Goal: Consume media (video, audio): Consume media (video, audio)

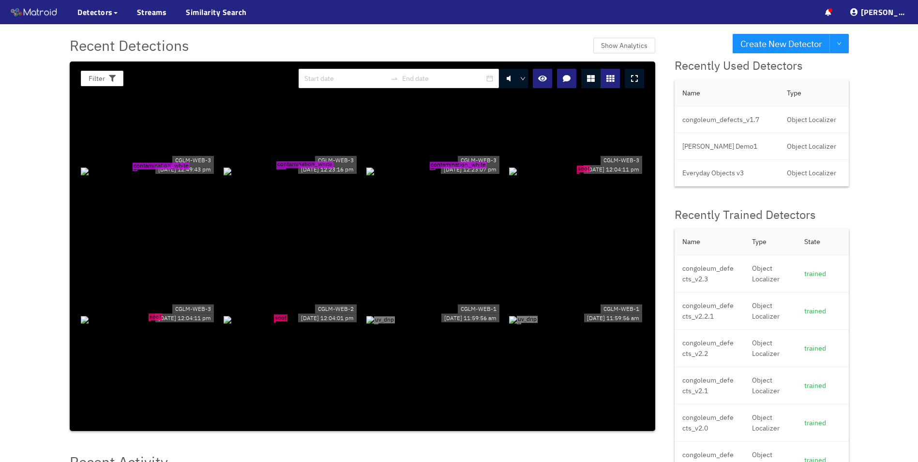
click at [616, 79] on div at bounding box center [610, 78] width 19 height 19
click at [561, 78] on button "button" at bounding box center [566, 78] width 19 height 19
click at [560, 72] on button "button" at bounding box center [566, 78] width 19 height 19
click at [149, 12] on link "Streams" at bounding box center [152, 12] width 30 height 12
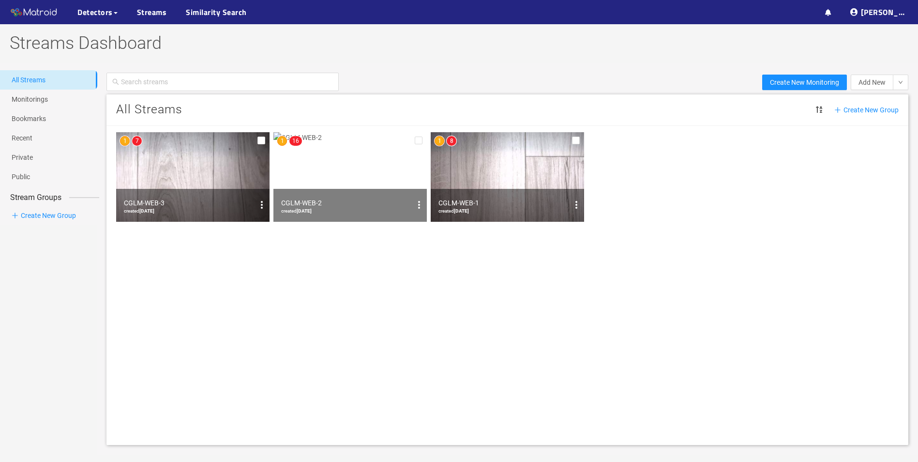
click at [461, 175] on img at bounding box center [507, 177] width 153 height 90
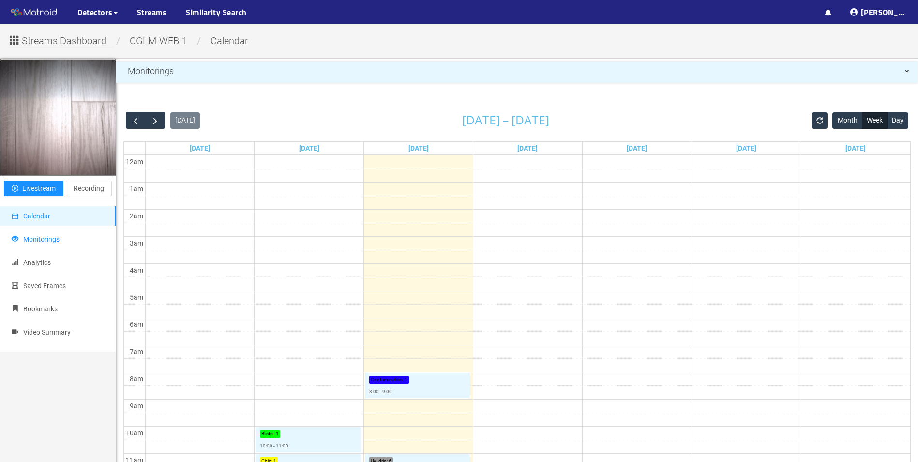
click at [47, 243] on span "Monitorings" at bounding box center [41, 239] width 36 height 8
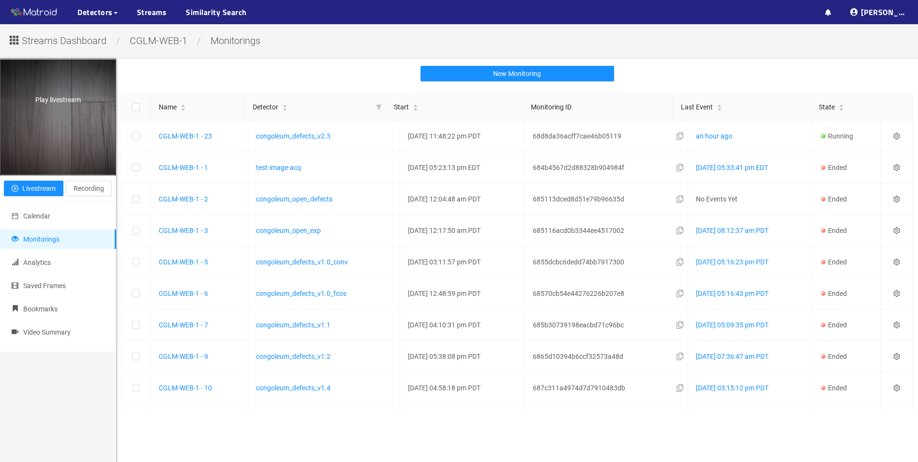
click at [40, 129] on div "Play livestream" at bounding box center [57, 117] width 115 height 115
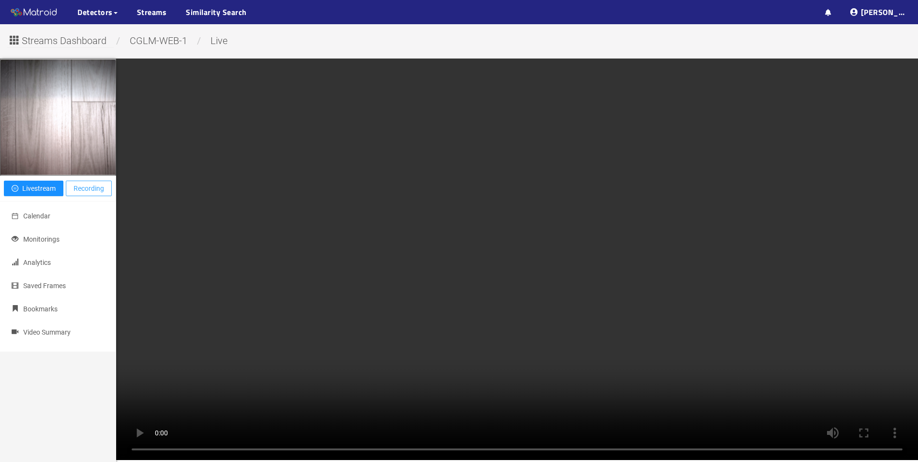
click at [74, 191] on span "Recording" at bounding box center [89, 188] width 30 height 11
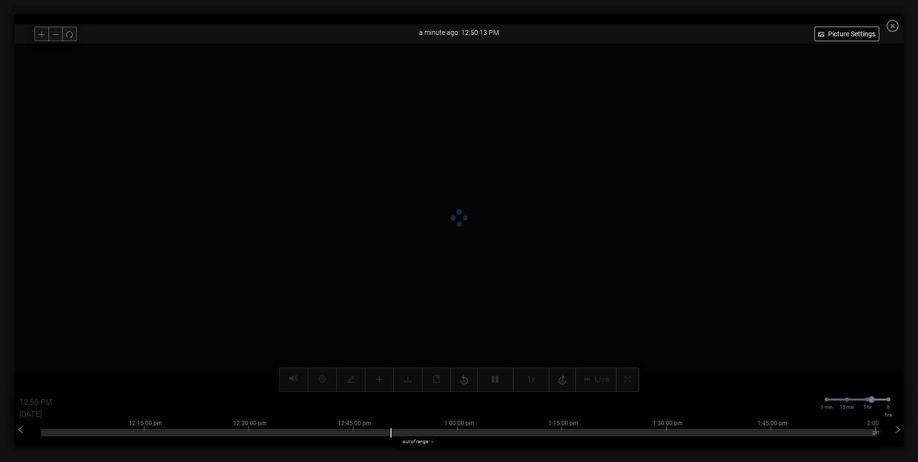
drag, startPoint x: 570, startPoint y: 179, endPoint x: 462, endPoint y: 301, distance: 163.2
click at [442, 303] on video at bounding box center [459, 218] width 696 height 348
click at [877, 433] on div at bounding box center [459, 432] width 836 height 7
type input "12:51 PM"
drag, startPoint x: 873, startPoint y: 433, endPoint x: 829, endPoint y: 433, distance: 43.6
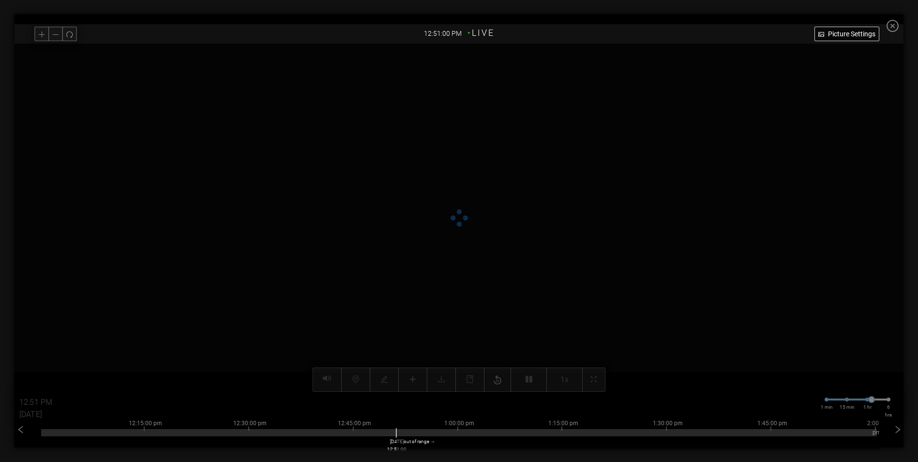
click at [829, 433] on div at bounding box center [459, 432] width 836 height 7
click at [834, 434] on div at bounding box center [459, 432] width 836 height 7
click at [788, 441] on div "out of range →" at bounding box center [815, 438] width 836 height 24
click at [804, 439] on div "out of range →" at bounding box center [815, 438] width 836 height 24
click at [805, 430] on div at bounding box center [459, 430] width 836 height 2
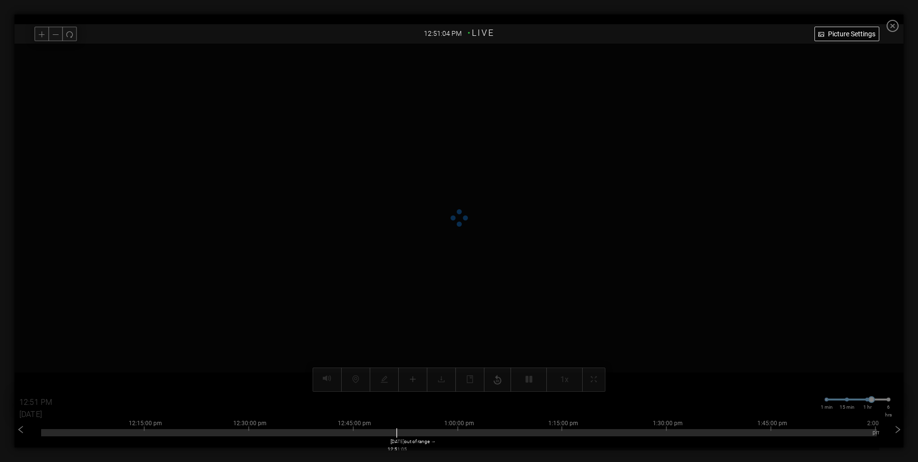
click at [817, 430] on div at bounding box center [459, 430] width 836 height 2
click at [59, 34] on icon "minus" at bounding box center [56, 34] width 6 height 0
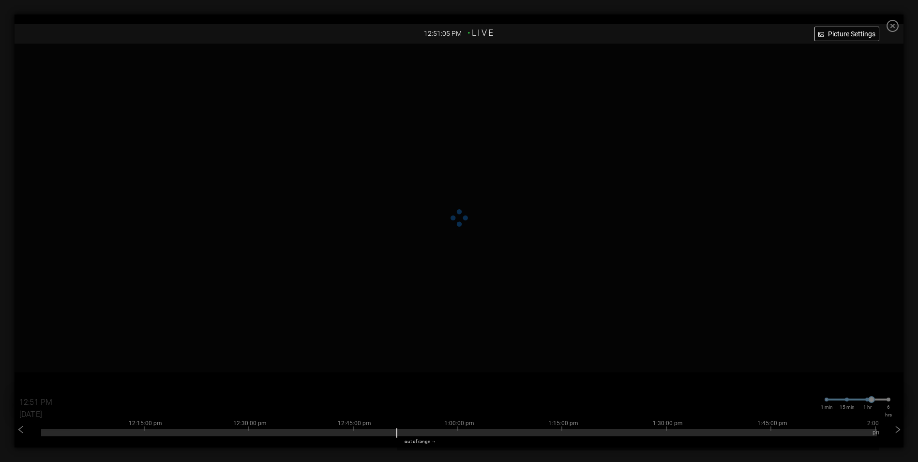
click at [899, 28] on icon "close-circle" at bounding box center [893, 26] width 12 height 12
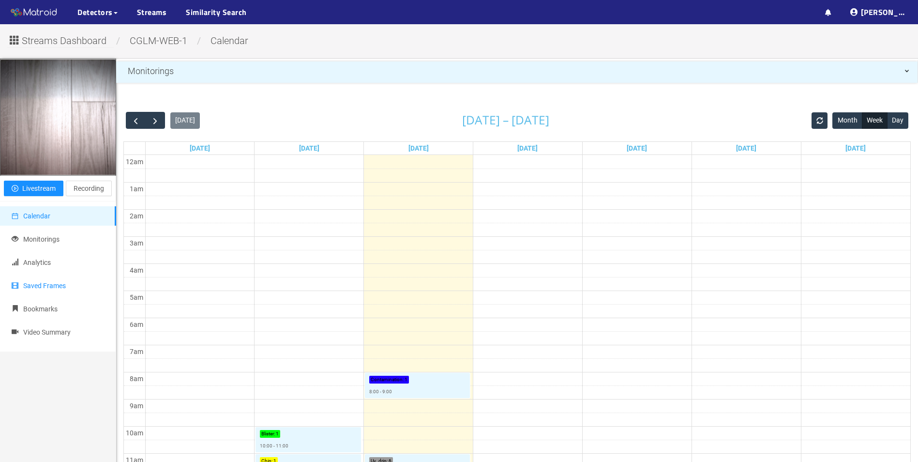
click at [43, 286] on span "Saved Frames" at bounding box center [44, 286] width 43 height 8
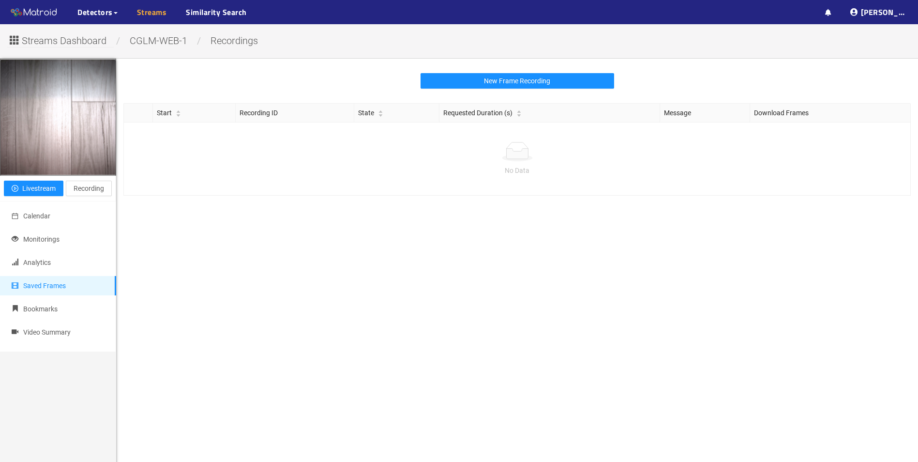
click at [144, 13] on link "Streams" at bounding box center [152, 12] width 30 height 12
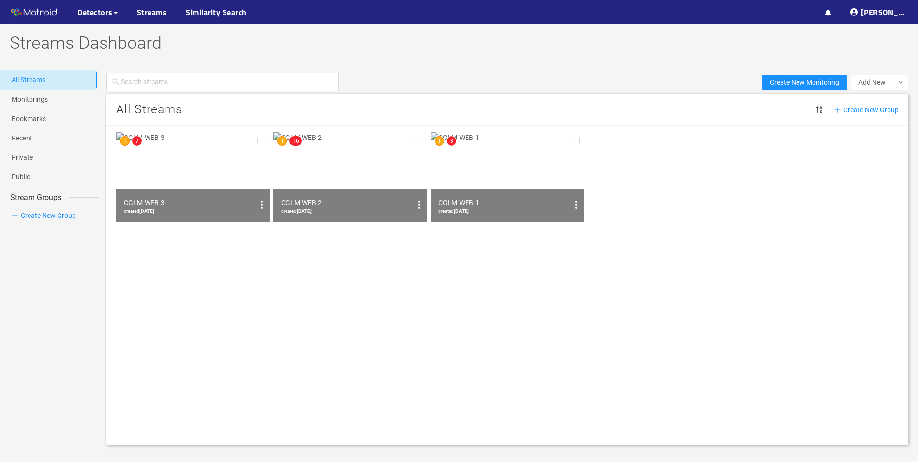
click at [518, 167] on img at bounding box center [507, 177] width 153 height 90
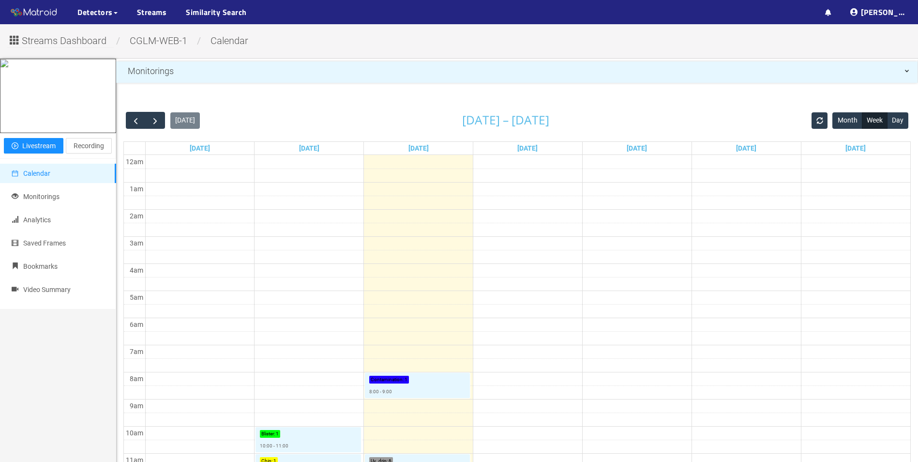
click at [46, 42] on span "Streams Dashboard" at bounding box center [64, 40] width 85 height 15
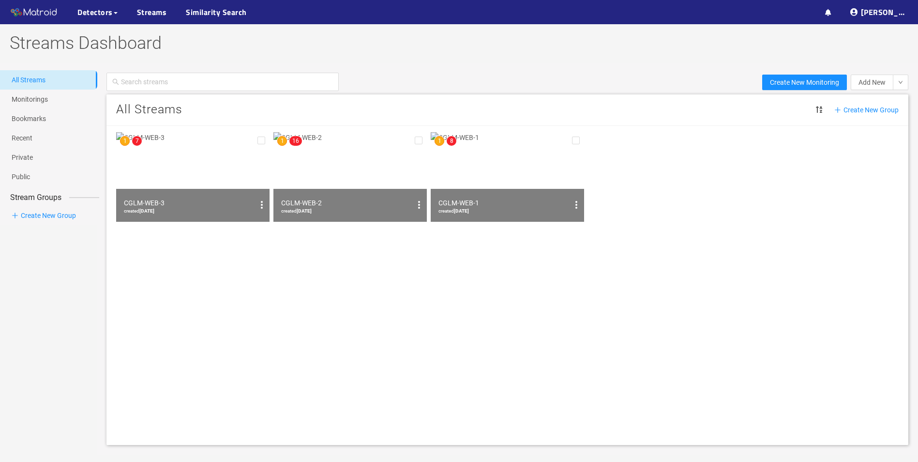
click at [313, 152] on img at bounding box center [349, 177] width 153 height 90
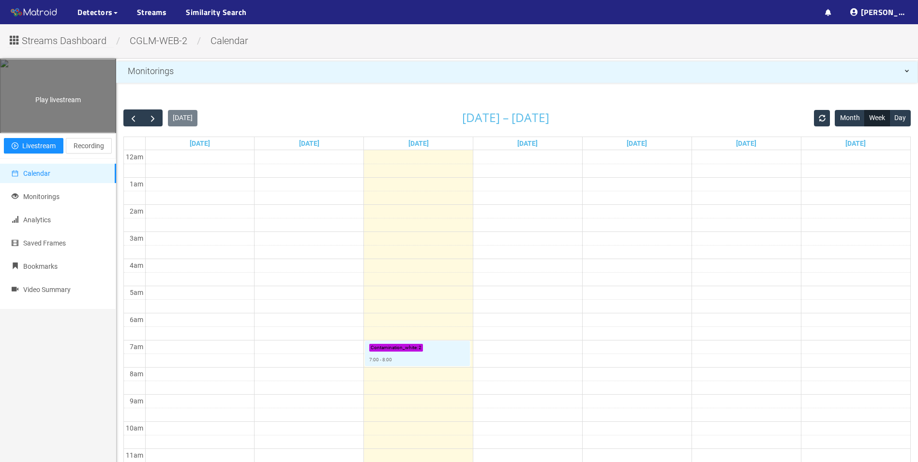
click at [44, 126] on div "Play livestream" at bounding box center [57, 96] width 115 height 73
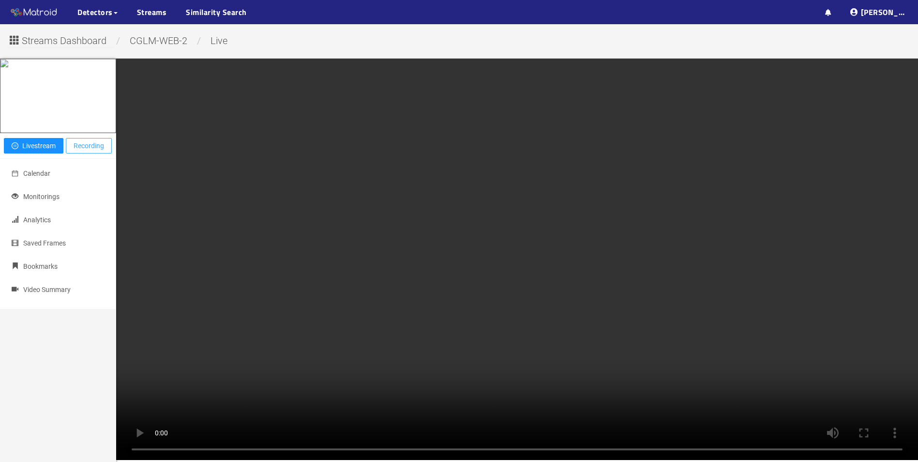
click at [91, 151] on span "Recording" at bounding box center [89, 145] width 30 height 11
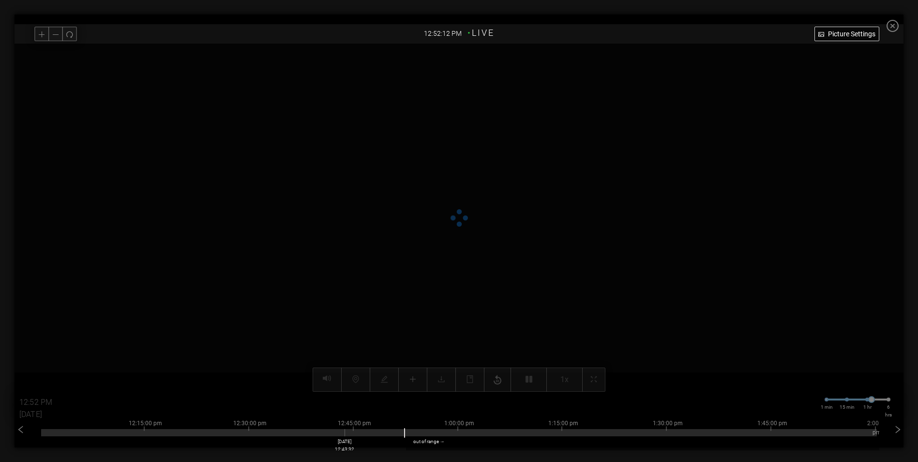
click at [347, 430] on div at bounding box center [459, 430] width 836 height 2
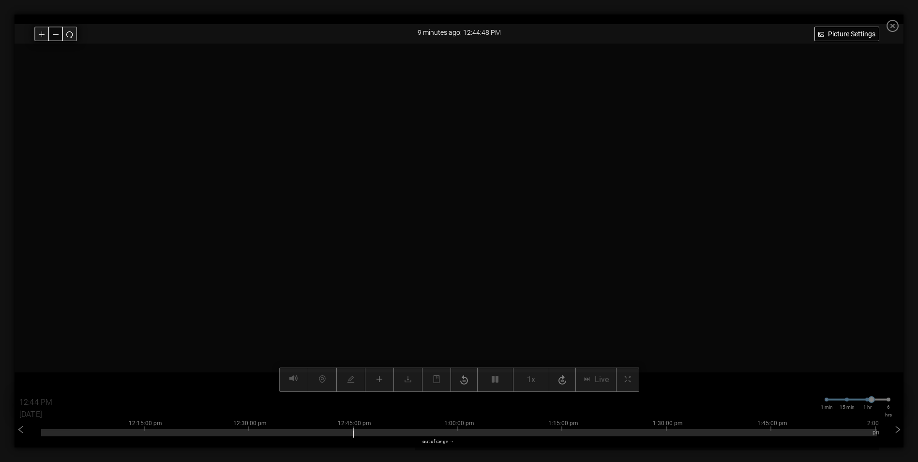
click at [56, 30] on icon "minus" at bounding box center [55, 33] width 7 height 7
click at [56, 32] on icon "minus" at bounding box center [55, 33] width 7 height 7
click at [364, 433] on div at bounding box center [459, 432] width 836 height 7
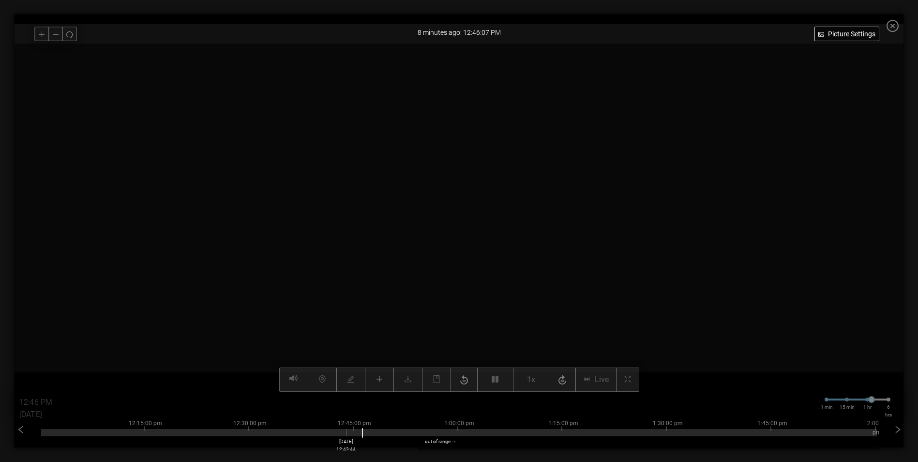
click at [348, 433] on div at bounding box center [459, 432] width 836 height 7
click at [328, 432] on div at bounding box center [459, 432] width 836 height 7
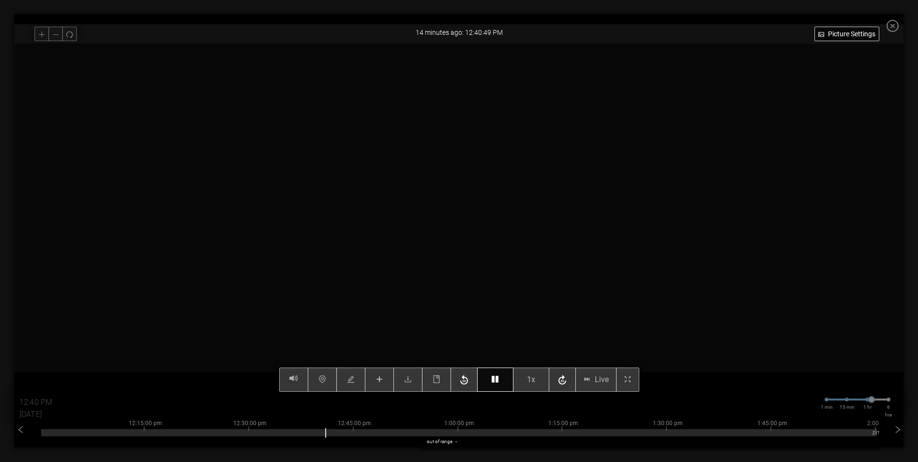
click at [499, 380] on icon "button" at bounding box center [495, 379] width 7 height 8
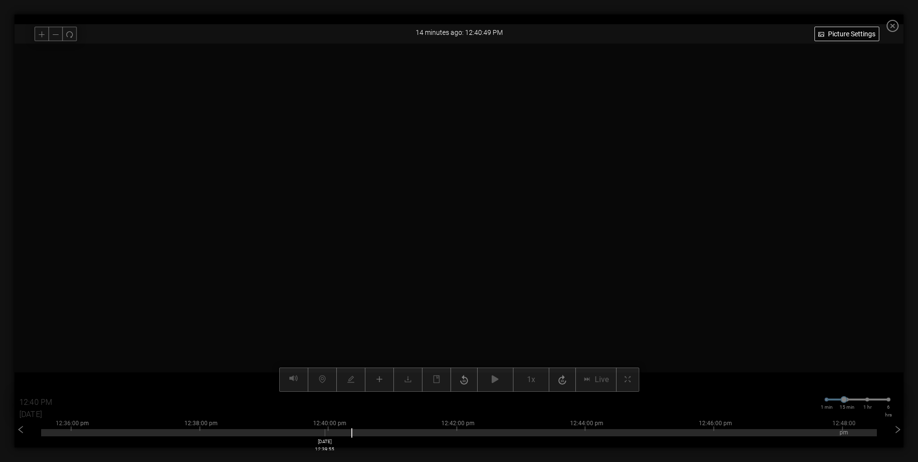
click at [327, 435] on div at bounding box center [459, 432] width 836 height 7
click at [496, 383] on icon "button" at bounding box center [495, 379] width 7 height 8
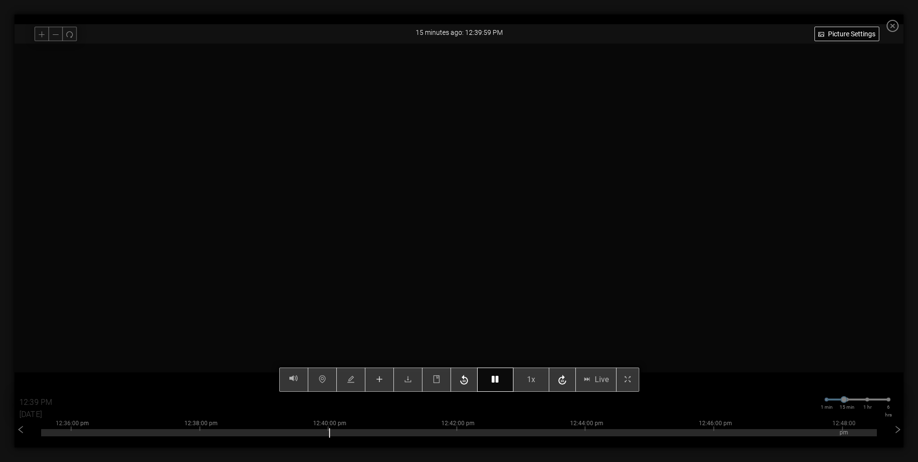
type input "12:40 PM"
click at [499, 383] on icon "button" at bounding box center [495, 379] width 7 height 8
click at [496, 382] on icon "button" at bounding box center [495, 379] width 7 height 8
click at [500, 385] on div "Picture Settings 1x Live 12:40 PM 09/30/2025 1 min 15 min 1 hr 6 hrs 12:24:00 p…" at bounding box center [459, 218] width 889 height 348
click at [496, 378] on icon "button" at bounding box center [495, 379] width 7 height 8
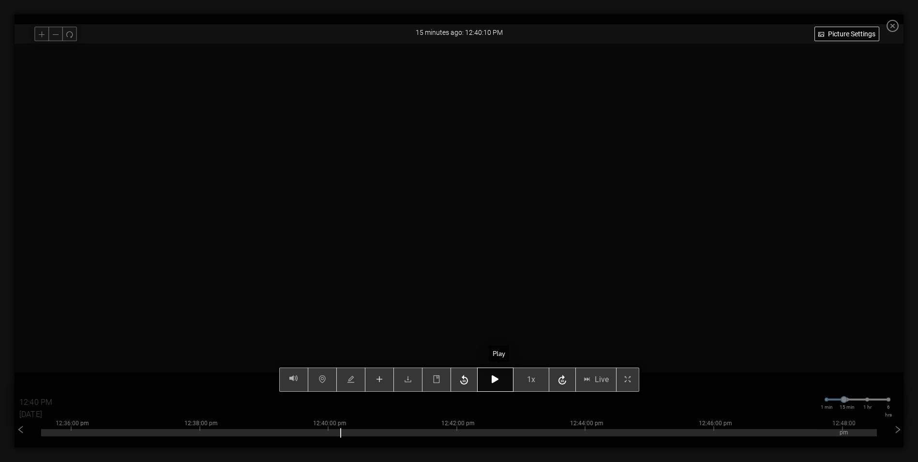
click at [498, 381] on icon "button" at bounding box center [495, 379] width 7 height 8
click at [500, 384] on button "button" at bounding box center [495, 379] width 36 height 24
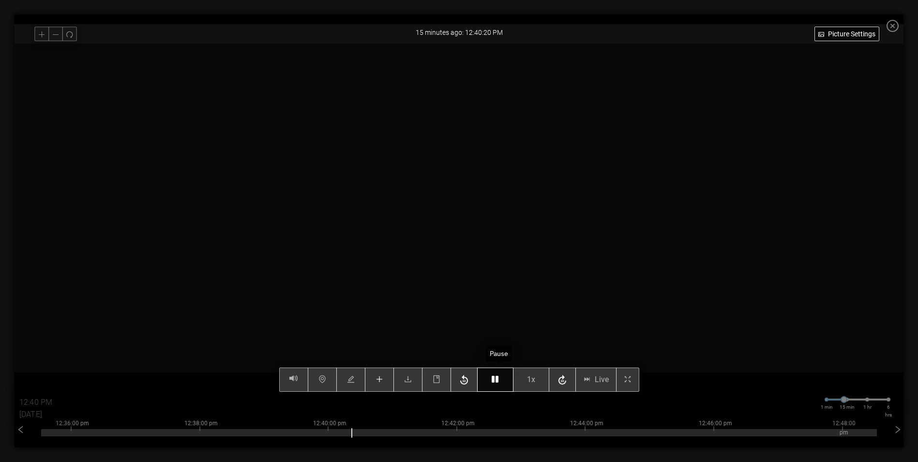
click at [500, 384] on button "button" at bounding box center [495, 379] width 36 height 24
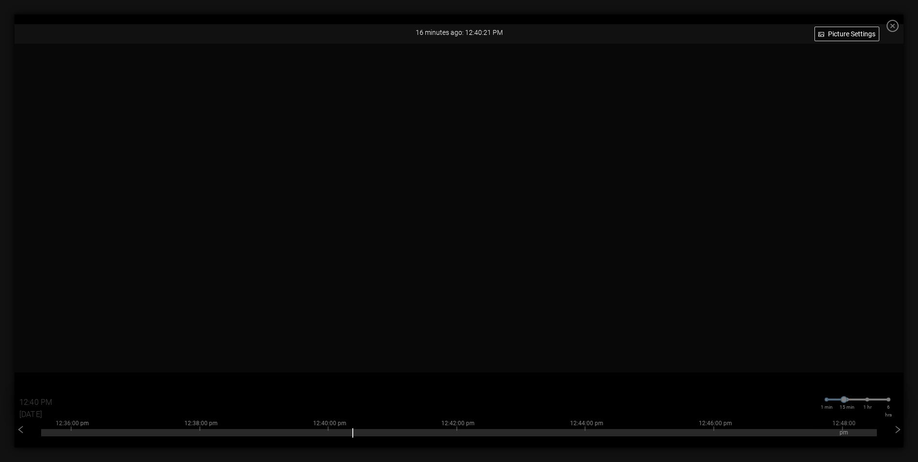
click at [899, 24] on icon "close-circle" at bounding box center [893, 26] width 12 height 12
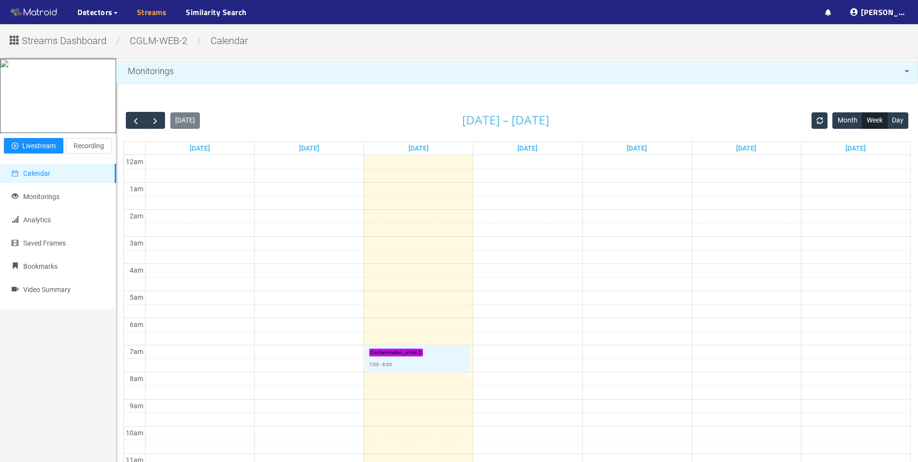
click at [140, 13] on link "Streams" at bounding box center [152, 12] width 30 height 12
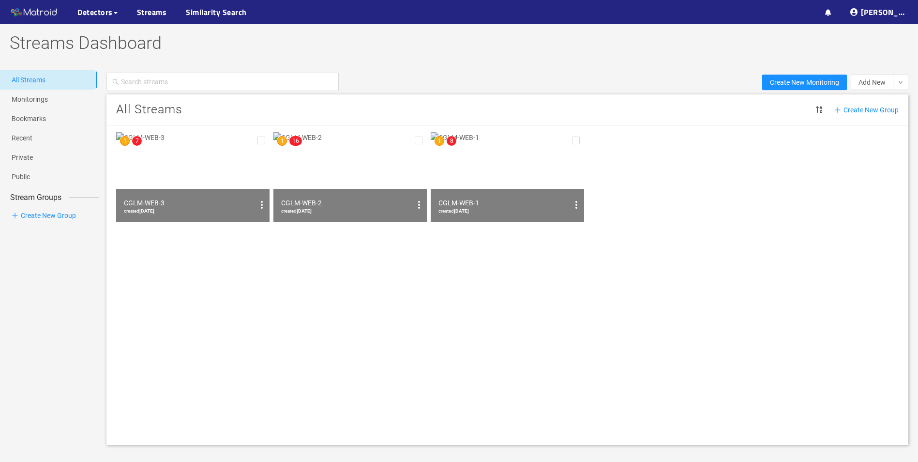
click at [491, 178] on img at bounding box center [507, 177] width 153 height 90
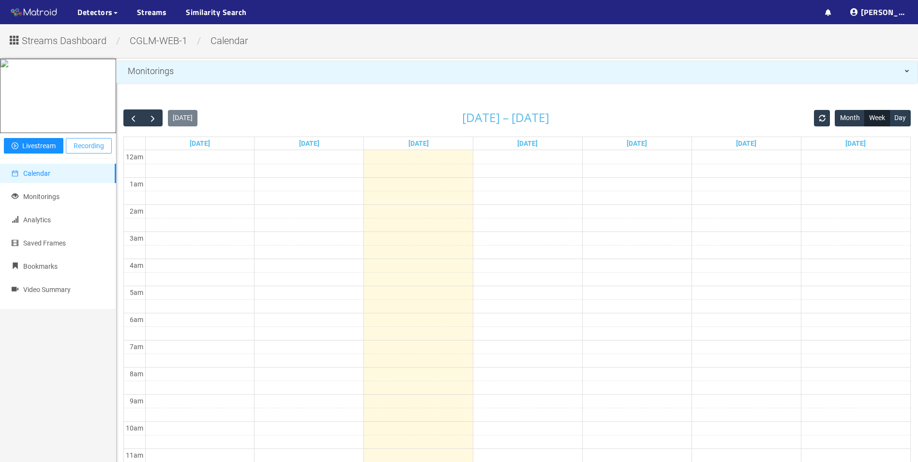
click at [86, 151] on span "Recording" at bounding box center [89, 145] width 30 height 11
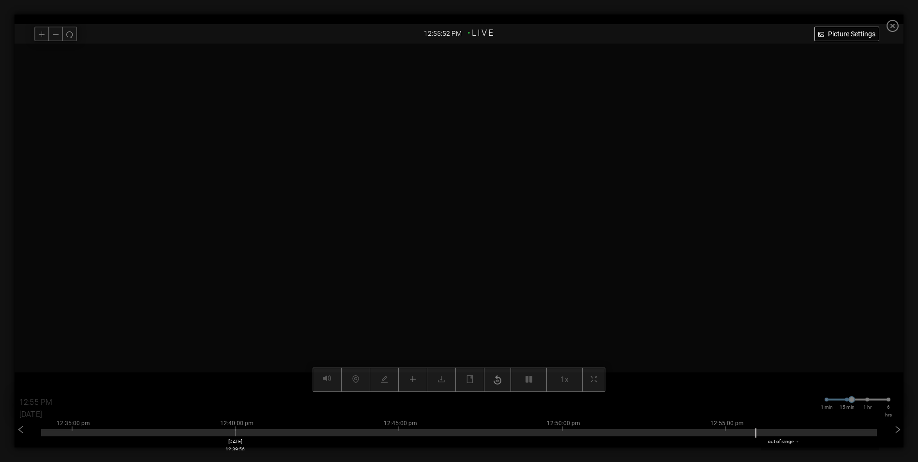
click at [237, 432] on div at bounding box center [459, 432] width 836 height 7
click at [248, 434] on div at bounding box center [459, 432] width 836 height 7
click at [250, 434] on div at bounding box center [459, 432] width 836 height 7
click at [253, 433] on div at bounding box center [459, 432] width 836 height 7
click at [255, 433] on div at bounding box center [459, 432] width 836 height 7
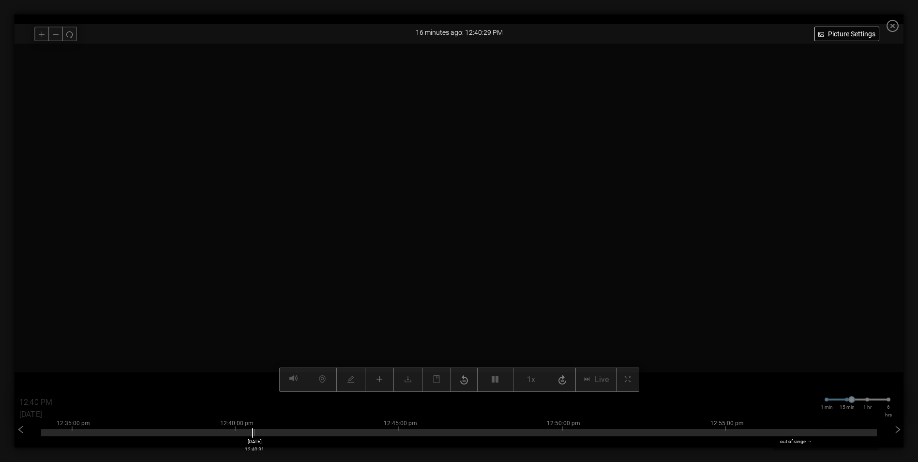
click at [256, 433] on div at bounding box center [459, 432] width 836 height 7
click at [279, 432] on div at bounding box center [459, 432] width 836 height 7
click at [325, 432] on div at bounding box center [459, 432] width 836 height 7
click at [356, 431] on div at bounding box center [459, 432] width 836 height 7
click at [389, 431] on div at bounding box center [459, 432] width 836 height 7
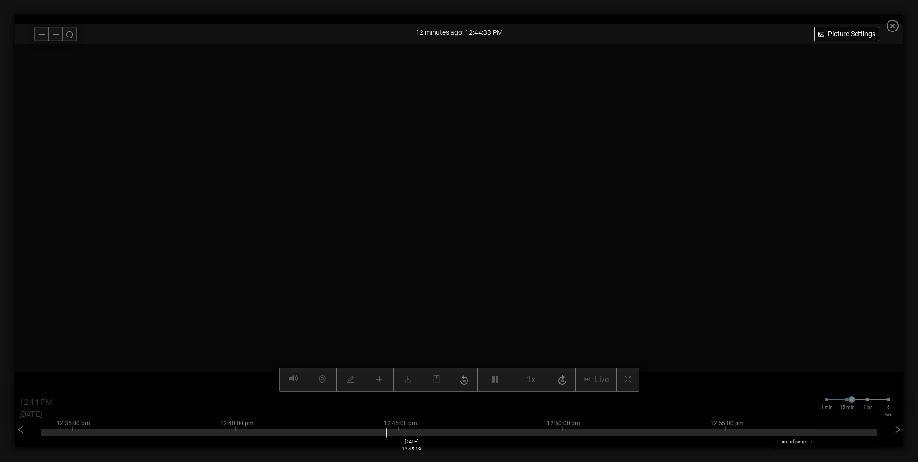
click at [420, 431] on div at bounding box center [459, 432] width 836 height 7
type input "12:45 PM"
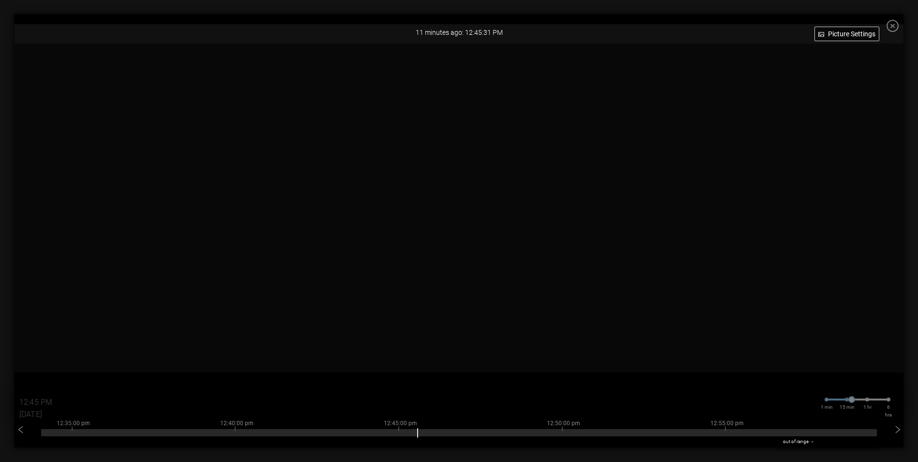
click at [899, 25] on icon "close-circle" at bounding box center [893, 26] width 12 height 12
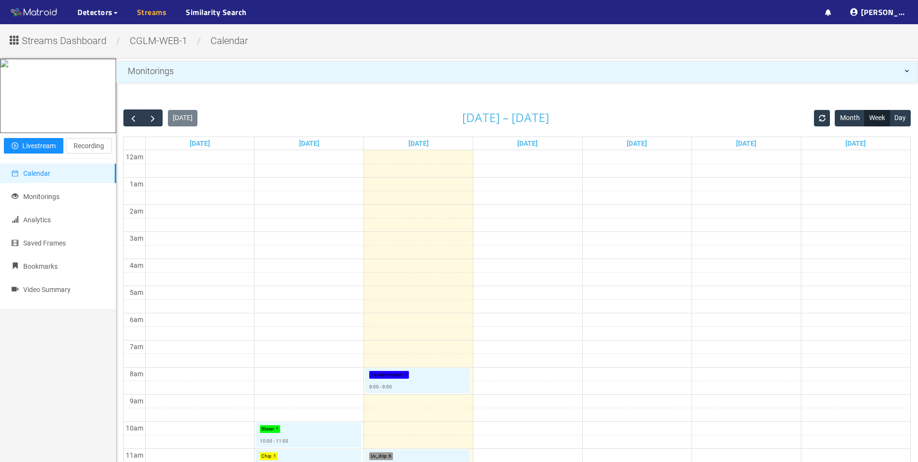
click at [140, 12] on link "Streams" at bounding box center [152, 12] width 30 height 12
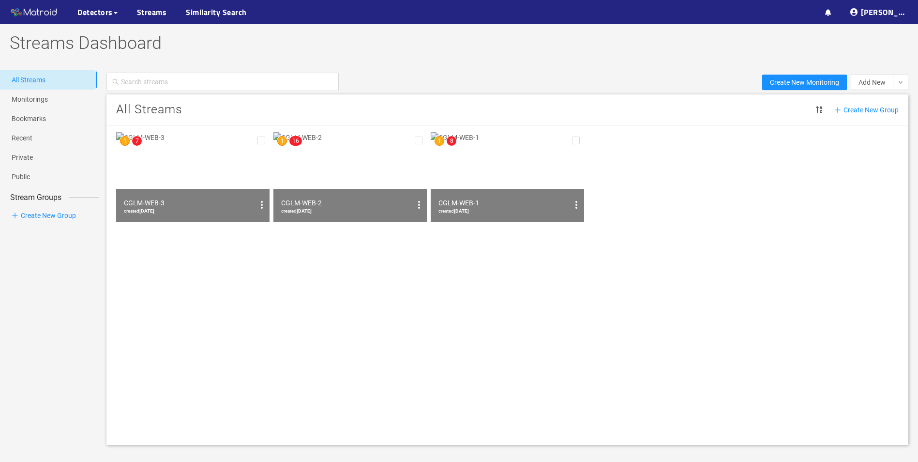
click at [149, 186] on img at bounding box center [192, 177] width 153 height 90
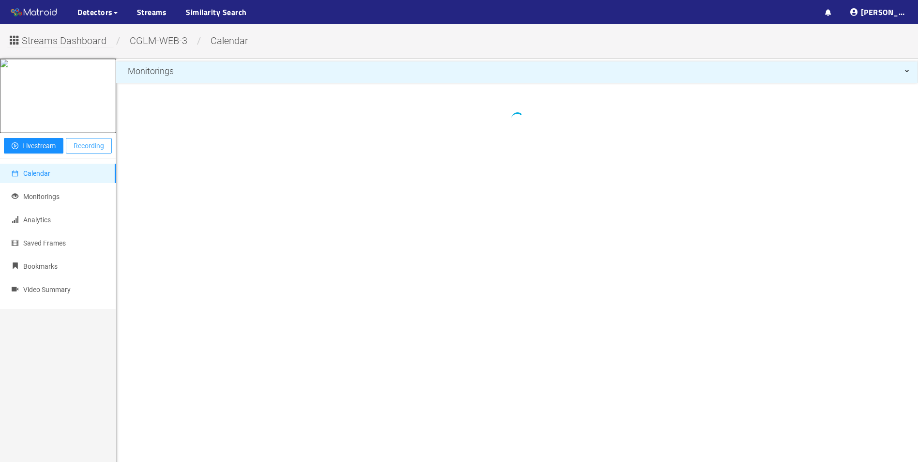
click at [85, 151] on span "Recording" at bounding box center [89, 145] width 30 height 11
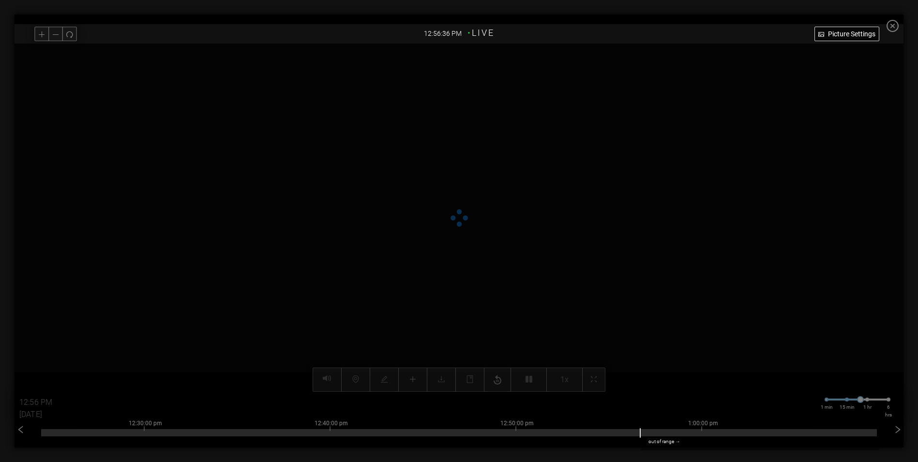
click at [333, 436] on div "12:30:00 pm 12:40:00 pm 12:50:00 pm 1:00:00 pm [DATE] 12:39:58 out of range →" at bounding box center [459, 430] width 836 height 39
click at [333, 434] on div at bounding box center [459, 432] width 836 height 7
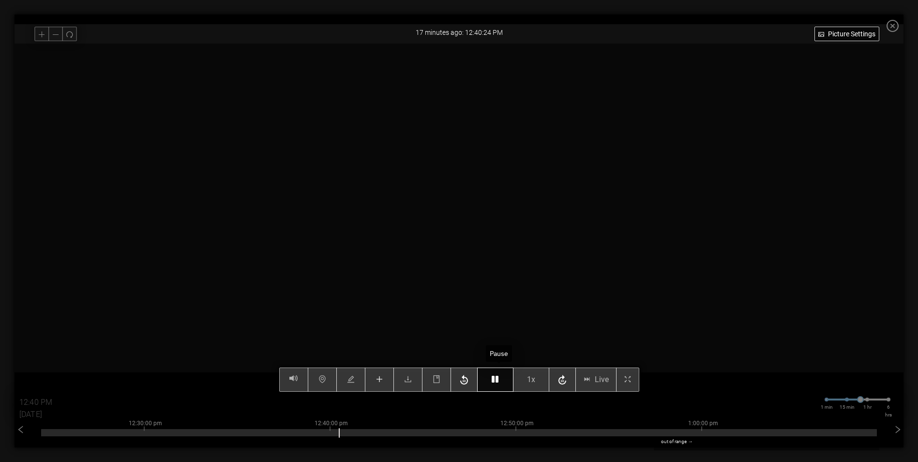
click at [495, 381] on button "button" at bounding box center [495, 379] width 36 height 24
click at [498, 385] on button "button" at bounding box center [495, 379] width 36 height 24
click at [502, 384] on button "button" at bounding box center [495, 379] width 36 height 24
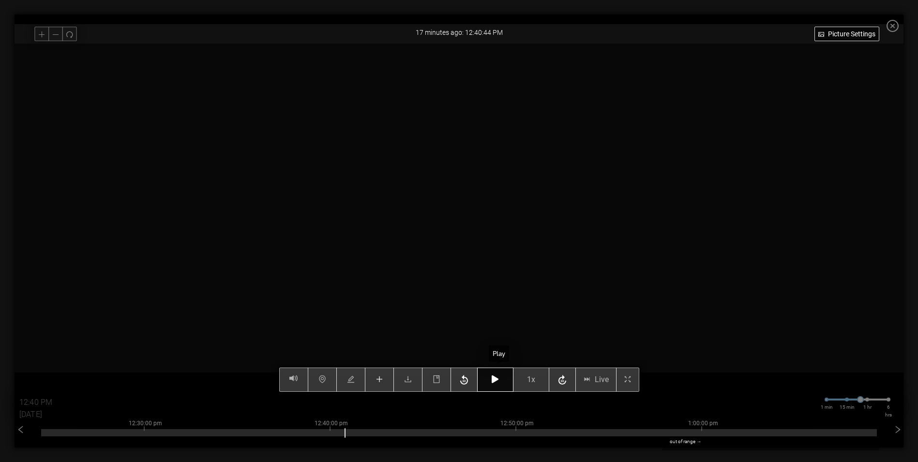
click at [502, 384] on button "button" at bounding box center [495, 379] width 36 height 24
click at [497, 378] on icon "button" at bounding box center [495, 379] width 7 height 8
click at [498, 377] on icon "button" at bounding box center [495, 379] width 7 height 8
click at [499, 383] on icon "button" at bounding box center [495, 379] width 7 height 8
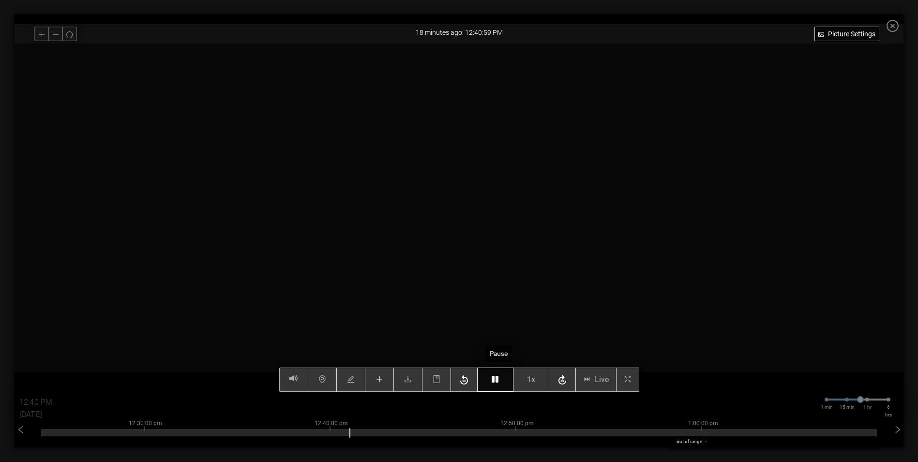
type input "12:41 PM"
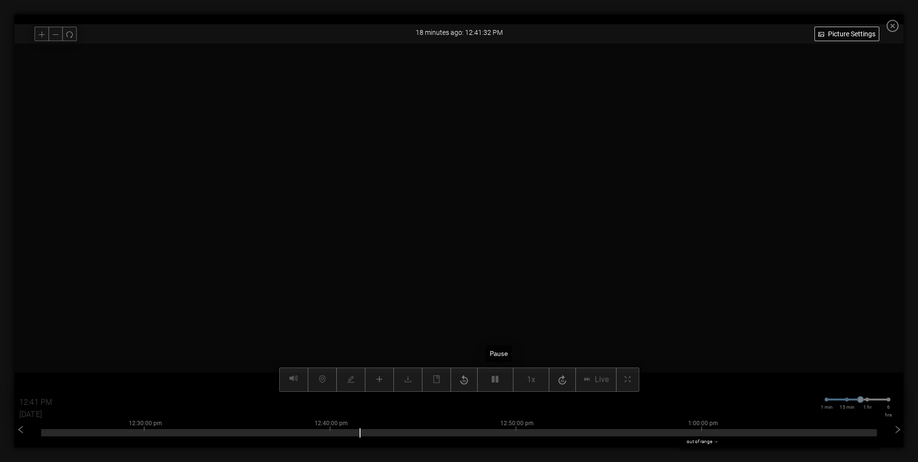
click at [497, 383] on div "Picture Settings 1x Live 12:41 PM 09/30/2025 1 min 15 min 1 hr 6 hrs 11:40:00 a…" at bounding box center [459, 218] width 889 height 348
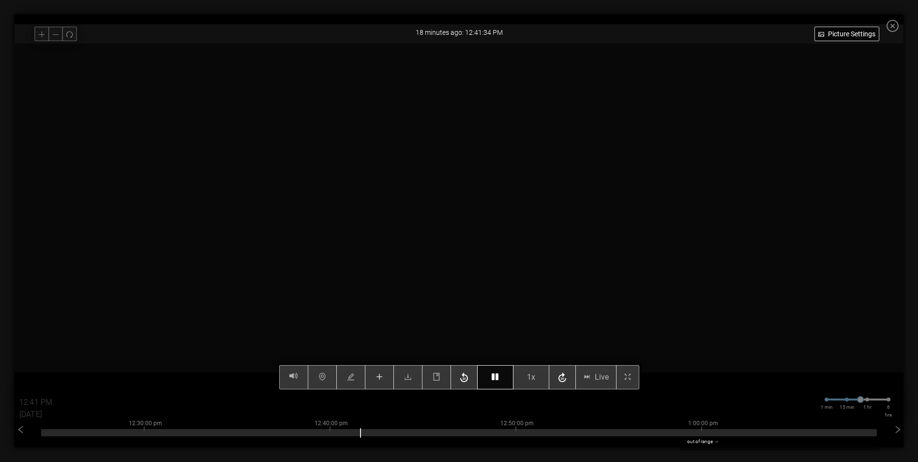
click at [499, 377] on icon "button" at bounding box center [495, 377] width 7 height 8
click at [498, 378] on icon "button" at bounding box center [495, 377] width 7 height 8
click at [468, 376] on icon "button" at bounding box center [464, 377] width 8 height 10
click at [499, 377] on icon "button" at bounding box center [495, 377] width 7 height 8
click at [508, 378] on button "button" at bounding box center [495, 377] width 36 height 24
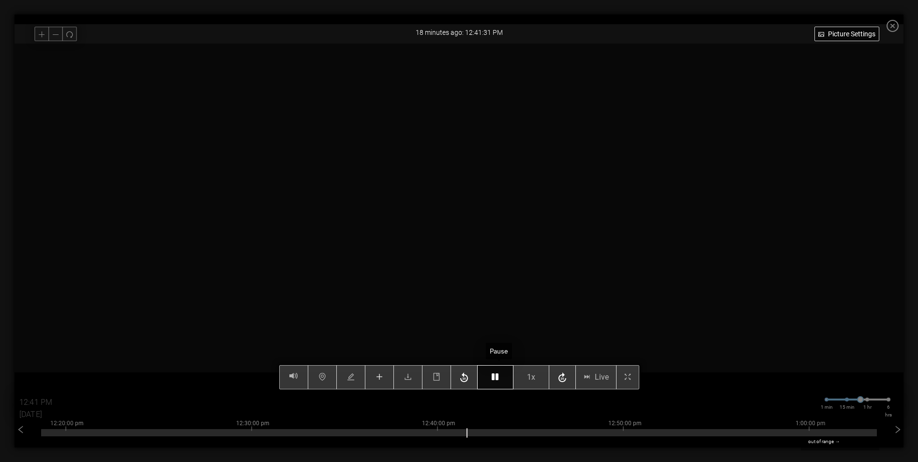
click at [508, 378] on button "button" at bounding box center [495, 377] width 36 height 24
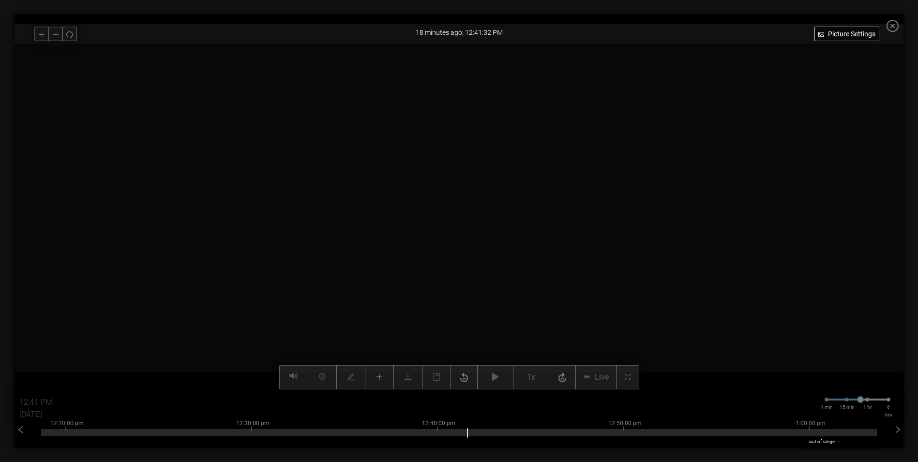
drag, startPoint x: 328, startPoint y: 125, endPoint x: 336, endPoint y: 161, distance: 36.8
click at [336, 161] on video at bounding box center [679, 347] width 1601 height 801
drag, startPoint x: 359, startPoint y: 144, endPoint x: 463, endPoint y: 151, distance: 104.8
drag, startPoint x: 678, startPoint y: 208, endPoint x: 423, endPoint y: 208, distance: 254.6
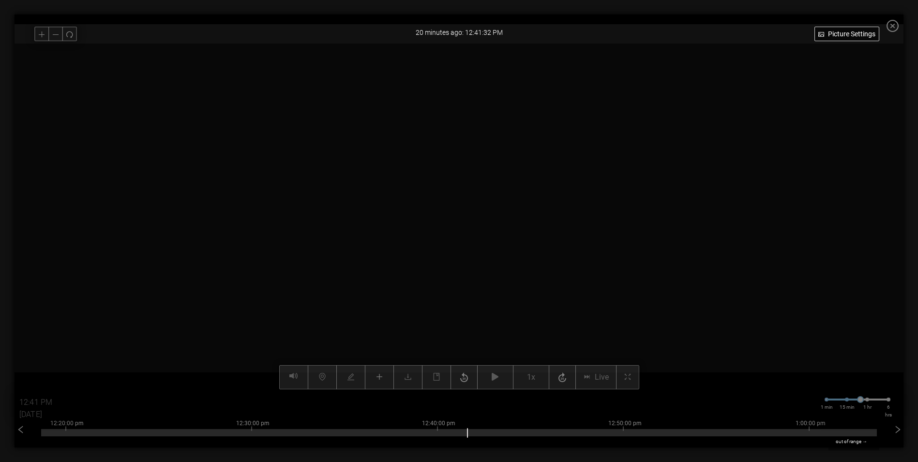
click at [423, 208] on video at bounding box center [510, 349] width 1253 height 626
drag, startPoint x: 368, startPoint y: 174, endPoint x: 438, endPoint y: 217, distance: 81.7
click at [438, 217] on video at bounding box center [747, 391] width 1531 height 766
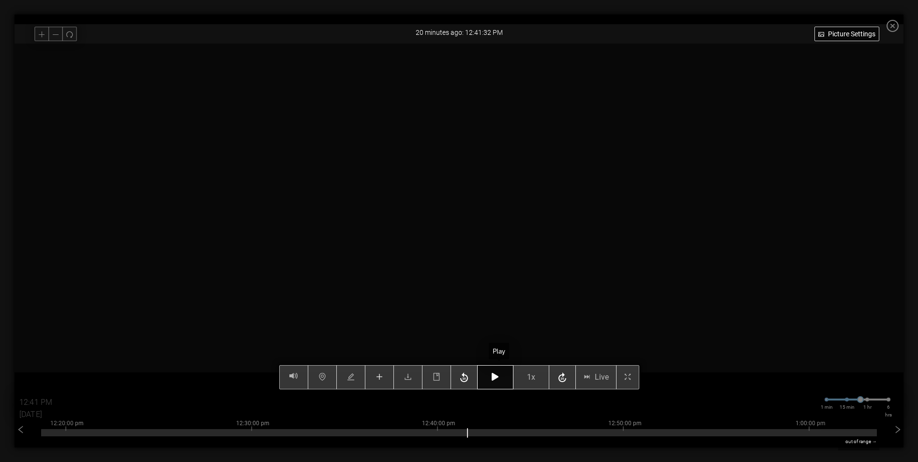
click at [499, 377] on icon "button" at bounding box center [495, 377] width 7 height 8
click at [499, 378] on icon "button" at bounding box center [495, 377] width 7 height 8
click at [499, 380] on icon "button" at bounding box center [495, 377] width 7 height 8
click at [499, 381] on button "button" at bounding box center [495, 377] width 36 height 24
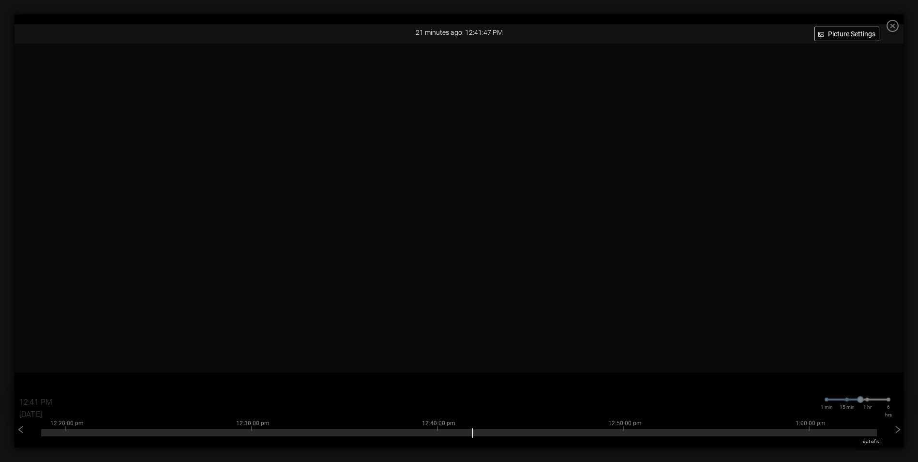
click at [899, 27] on icon "close-circle" at bounding box center [893, 26] width 12 height 12
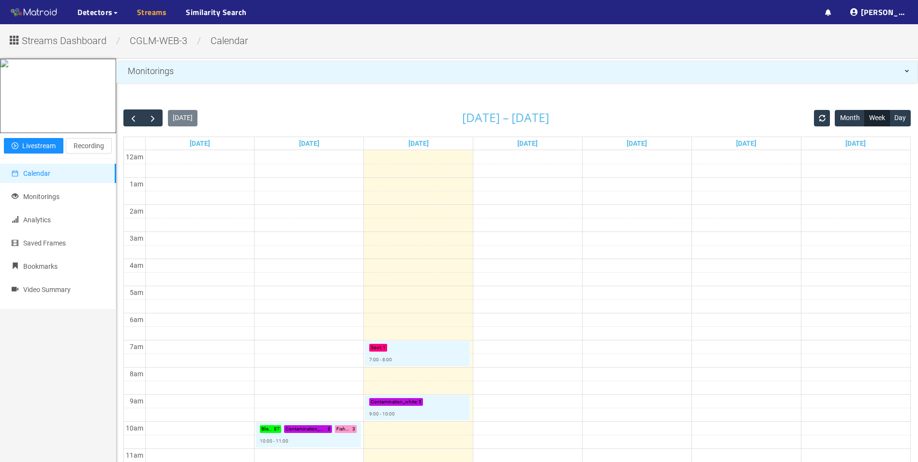
click at [149, 14] on link "Streams" at bounding box center [152, 12] width 30 height 12
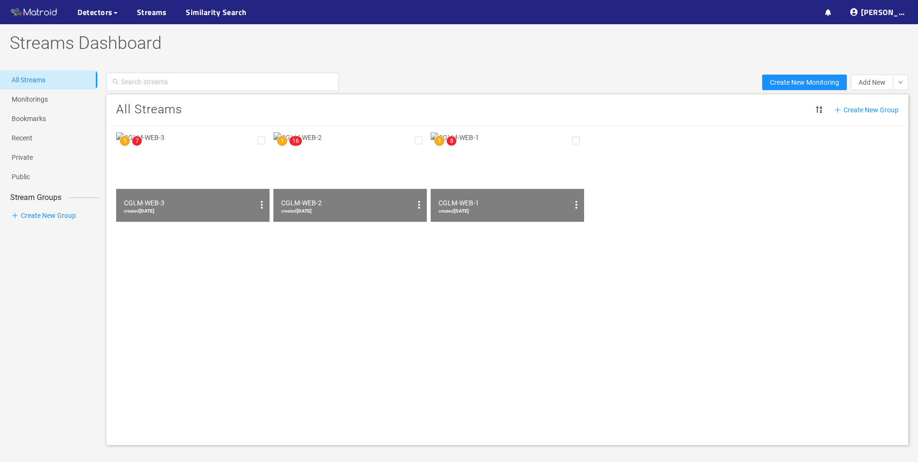
click at [335, 172] on img at bounding box center [349, 177] width 153 height 90
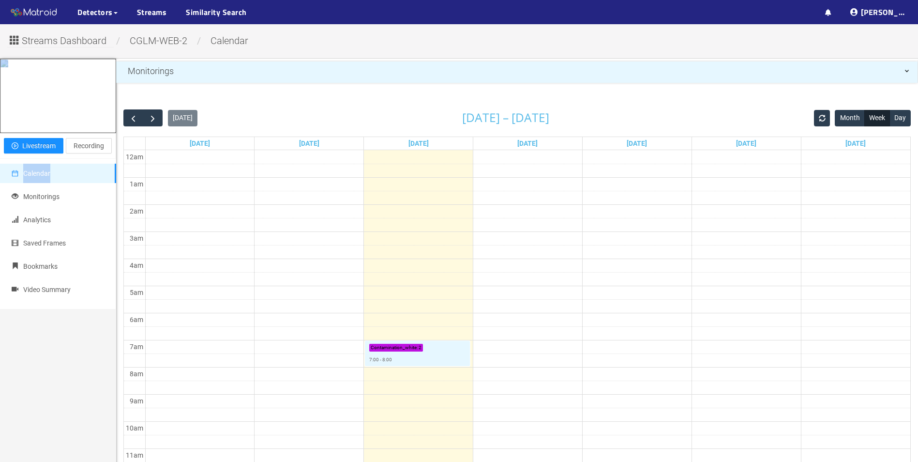
drag, startPoint x: 49, startPoint y: 138, endPoint x: 99, endPoint y: 201, distance: 80.0
click at [99, 201] on div "Play livestream Livestream Recording Calendar Monitorings Analytics Saved Frame…" at bounding box center [58, 451] width 116 height 784
drag, startPoint x: 99, startPoint y: 201, endPoint x: 88, endPoint y: 185, distance: 19.5
click at [88, 151] on span "Recording" at bounding box center [89, 145] width 30 height 11
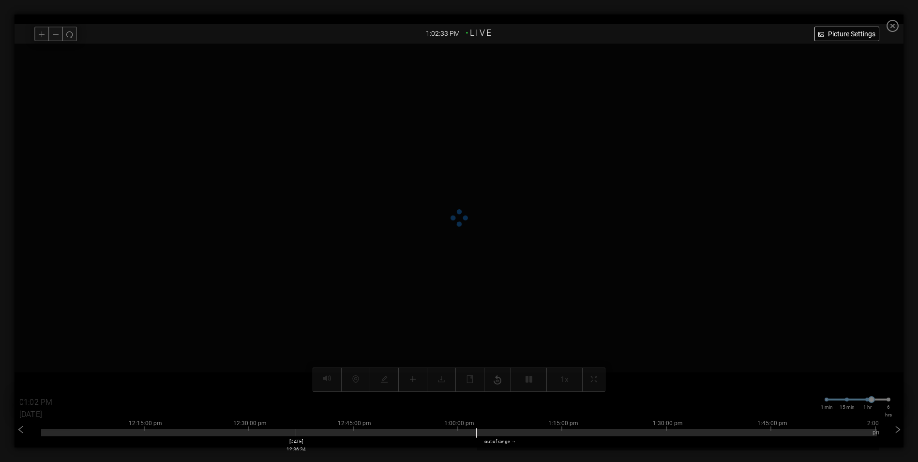
click at [298, 431] on div at bounding box center [459, 432] width 836 height 7
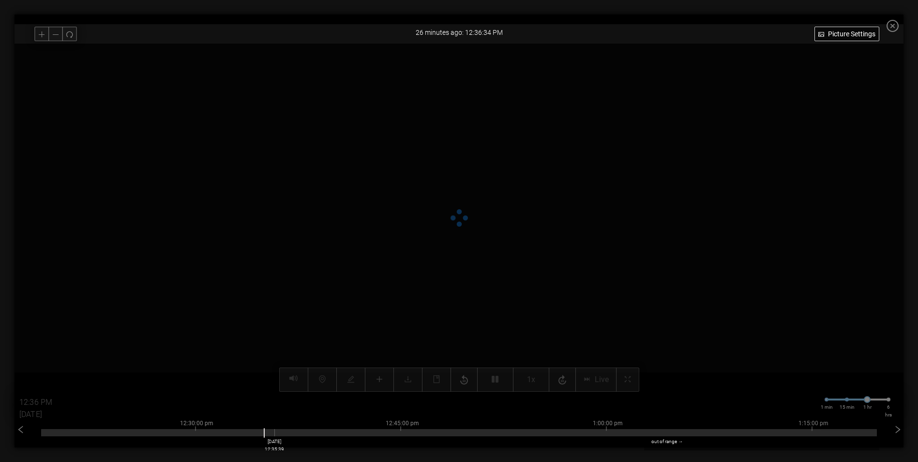
click at [276, 436] on div at bounding box center [459, 432] width 836 height 7
click at [285, 430] on div at bounding box center [459, 430] width 836 height 2
click at [304, 433] on div at bounding box center [459, 432] width 836 height 7
click at [310, 433] on div at bounding box center [459, 432] width 836 height 7
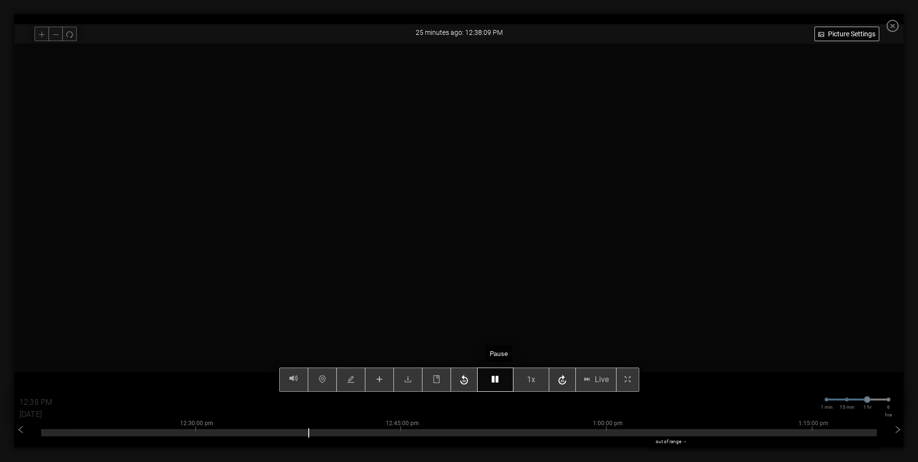
click at [499, 378] on icon "button" at bounding box center [495, 379] width 7 height 8
click at [499, 380] on icon "button" at bounding box center [495, 379] width 7 height 8
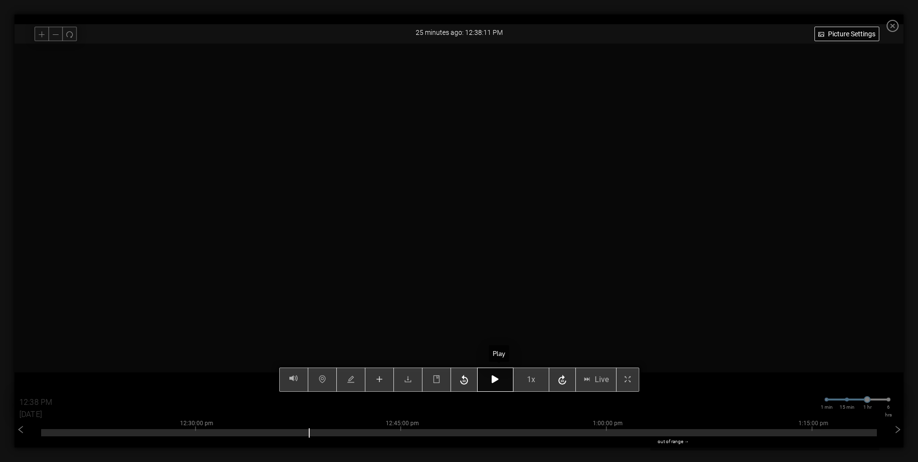
click at [499, 380] on icon "button" at bounding box center [495, 379] width 7 height 8
click at [504, 378] on button "button" at bounding box center [495, 379] width 36 height 24
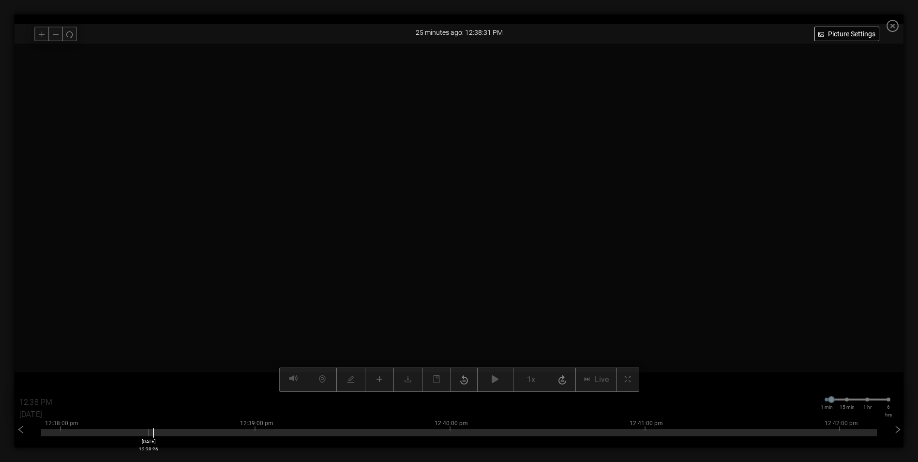
click at [147, 436] on div "12:38:00 pm 12:39:00 pm 12:40:00 pm 12:41:00 pm 12:42:00 pm [DATE] 12:38:26" at bounding box center [459, 430] width 836 height 39
click at [148, 432] on div at bounding box center [459, 432] width 836 height 7
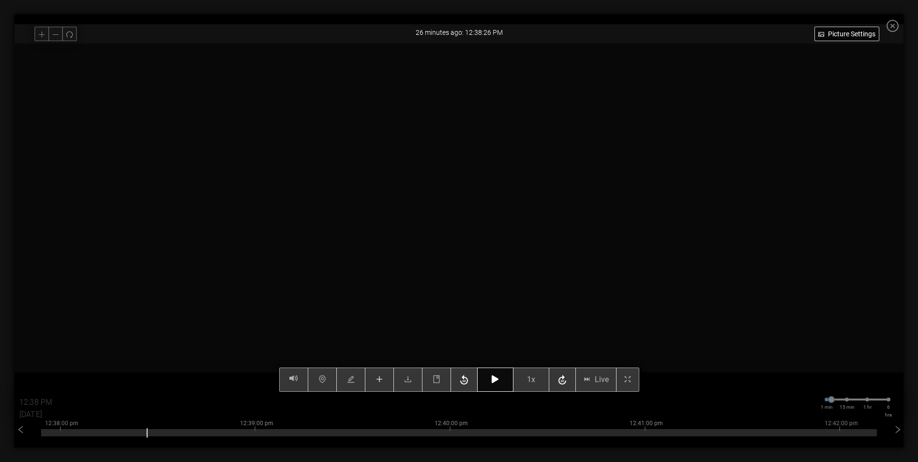
click at [498, 378] on icon "button" at bounding box center [495, 379] width 7 height 8
click at [499, 384] on button "button" at bounding box center [495, 379] width 36 height 24
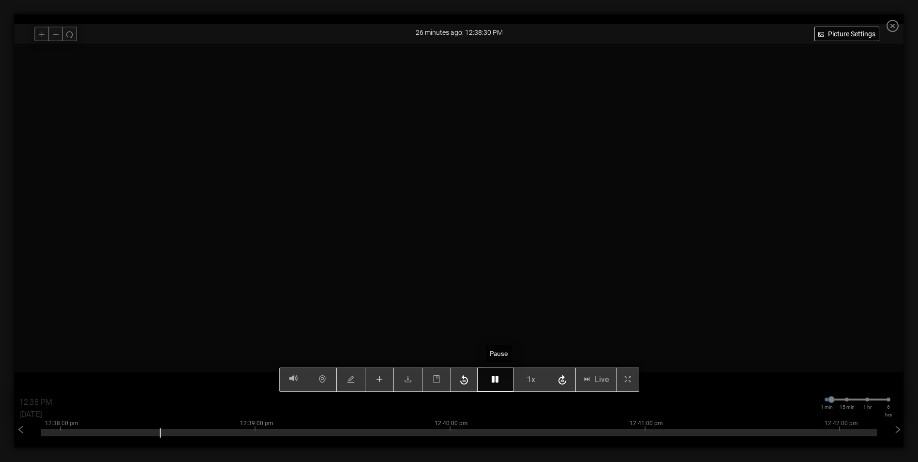
click at [499, 384] on button "button" at bounding box center [495, 379] width 36 height 24
click at [509, 379] on button "button" at bounding box center [495, 379] width 36 height 24
click at [499, 383] on icon "button" at bounding box center [495, 379] width 7 height 8
click at [503, 387] on button "button" at bounding box center [495, 379] width 36 height 24
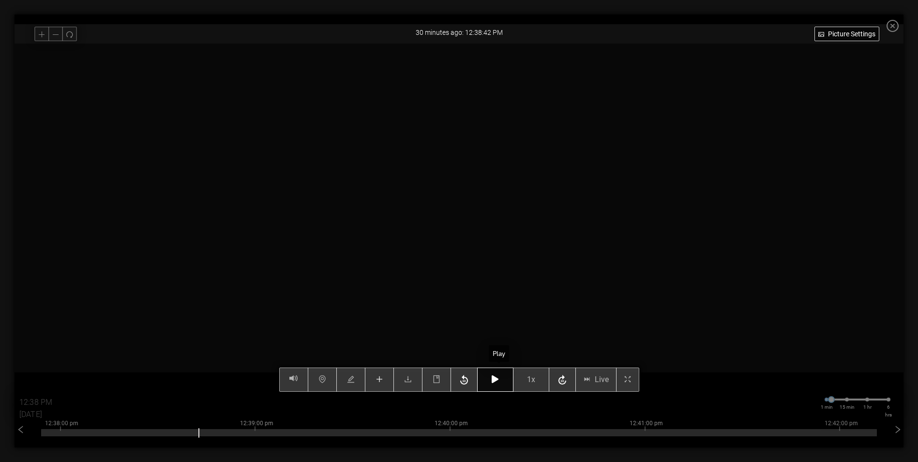
click at [498, 380] on icon "button" at bounding box center [495, 379] width 7 height 8
click at [500, 384] on button "button" at bounding box center [495, 379] width 36 height 24
click at [503, 382] on button "button" at bounding box center [495, 379] width 36 height 24
click at [504, 384] on button "button" at bounding box center [495, 379] width 36 height 24
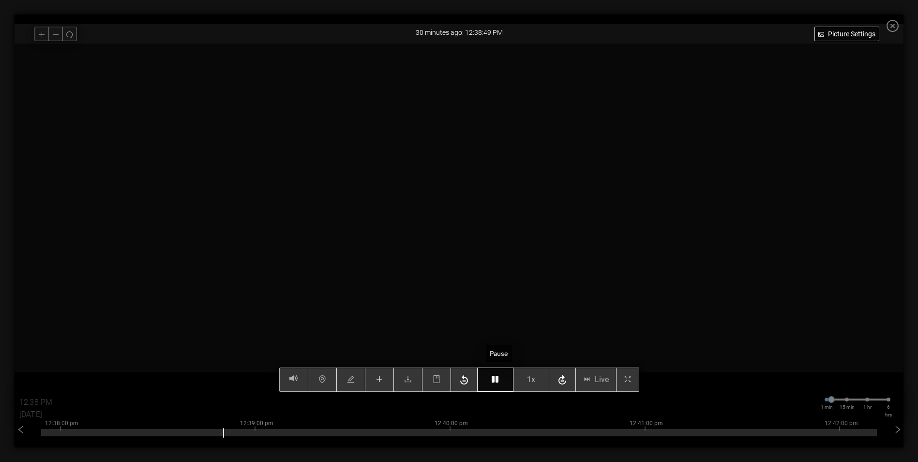
click at [504, 383] on button "button" at bounding box center [495, 379] width 36 height 24
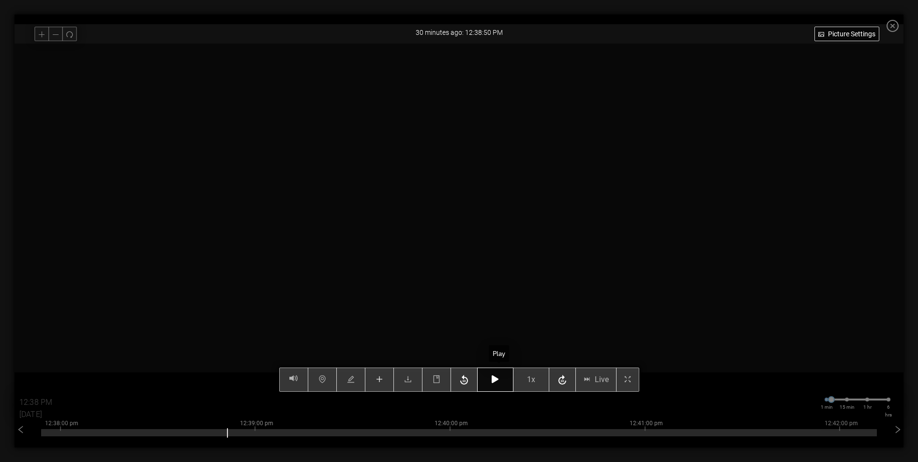
click at [504, 383] on button "button" at bounding box center [495, 379] width 36 height 24
click at [503, 387] on button "button" at bounding box center [495, 379] width 36 height 24
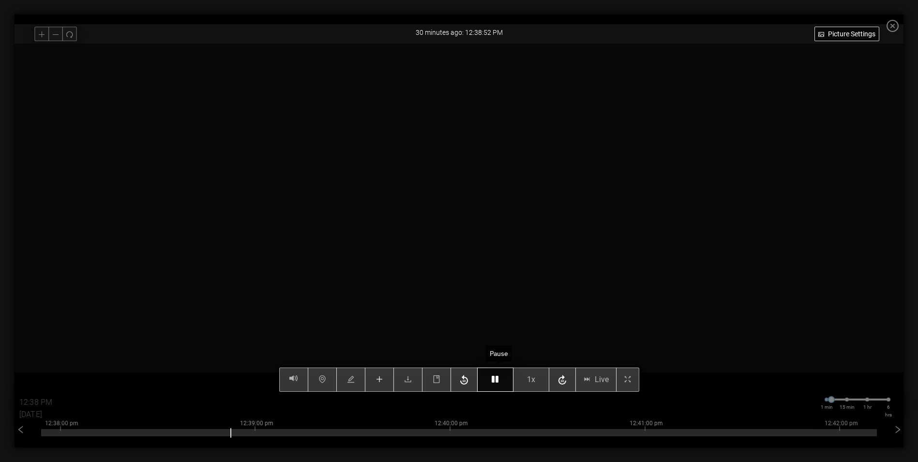
click at [503, 387] on button "button" at bounding box center [495, 379] width 36 height 24
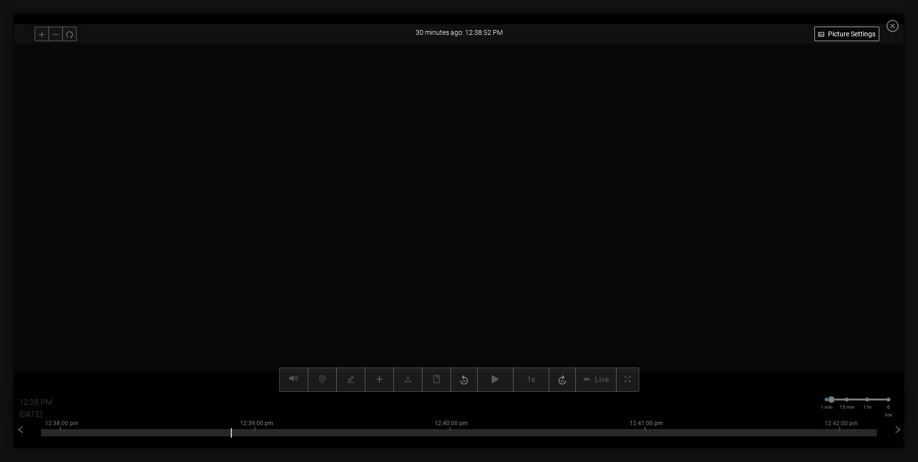
drag, startPoint x: 471, startPoint y: 305, endPoint x: 517, endPoint y: 249, distance: 72.9
click at [514, 244] on video at bounding box center [480, 60] width 1183 height 591
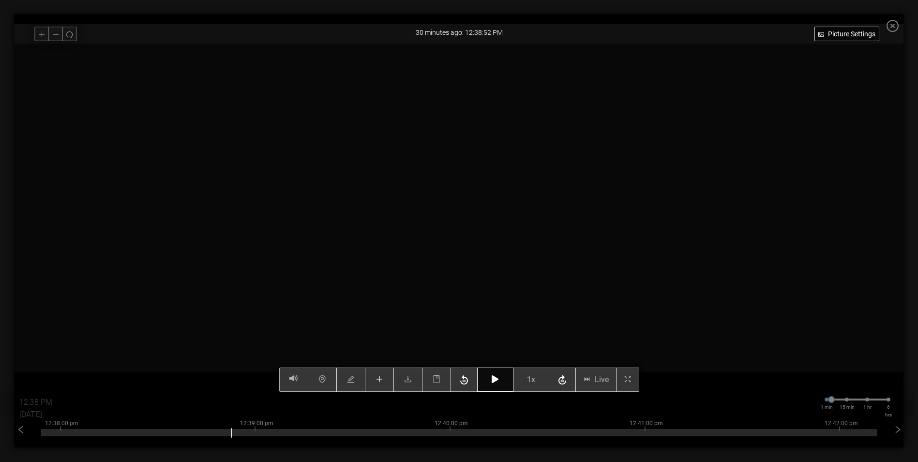
click at [509, 378] on button "button" at bounding box center [495, 379] width 36 height 24
click at [503, 381] on button "button" at bounding box center [495, 379] width 36 height 24
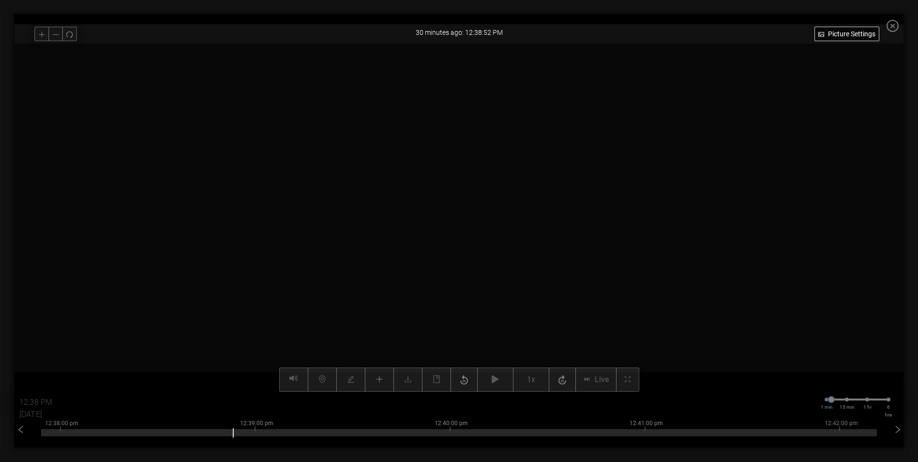
drag, startPoint x: 513, startPoint y: 259, endPoint x: 516, endPoint y: 240, distance: 20.1
click at [516, 240] on video at bounding box center [413, 169] width 696 height 348
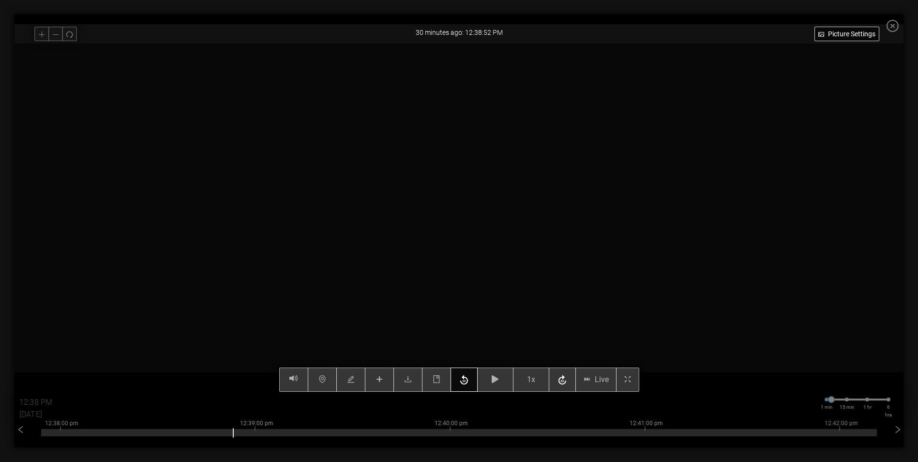
click at [467, 376] on icon "button" at bounding box center [464, 380] width 12 height 15
click at [506, 378] on button "button" at bounding box center [495, 379] width 36 height 24
click at [499, 382] on icon "button" at bounding box center [495, 379] width 7 height 8
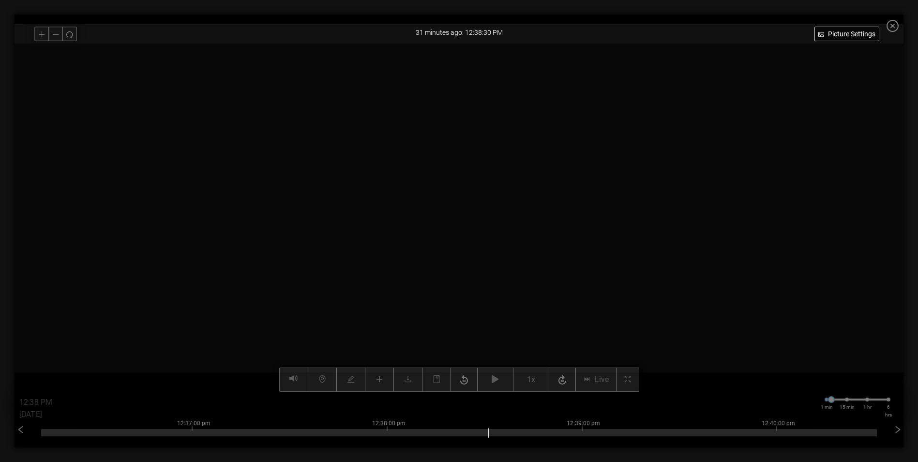
drag, startPoint x: 347, startPoint y: 134, endPoint x: 403, endPoint y: 197, distance: 85.0
click at [403, 197] on video at bounding box center [653, 373] width 1392 height 696
drag, startPoint x: 386, startPoint y: 110, endPoint x: 484, endPoint y: 140, distance: 102.7
click at [484, 140] on video at bounding box center [727, 357] width 1670 height 835
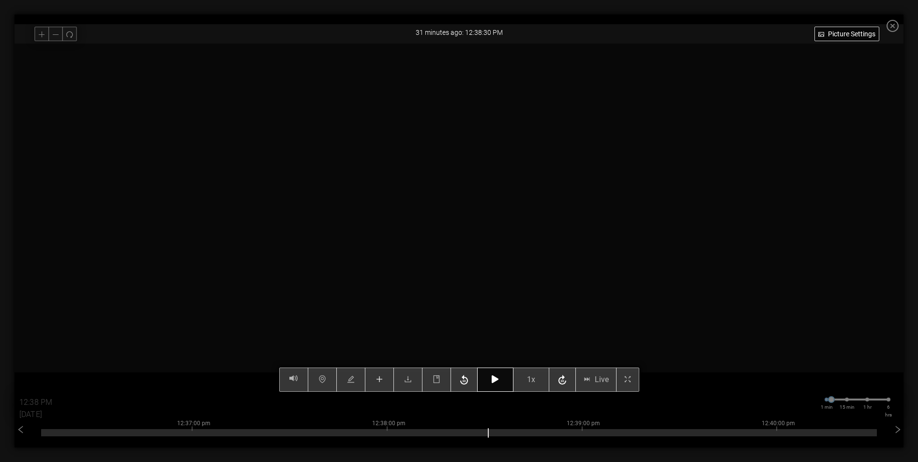
click at [508, 384] on button "button" at bounding box center [495, 379] width 36 height 24
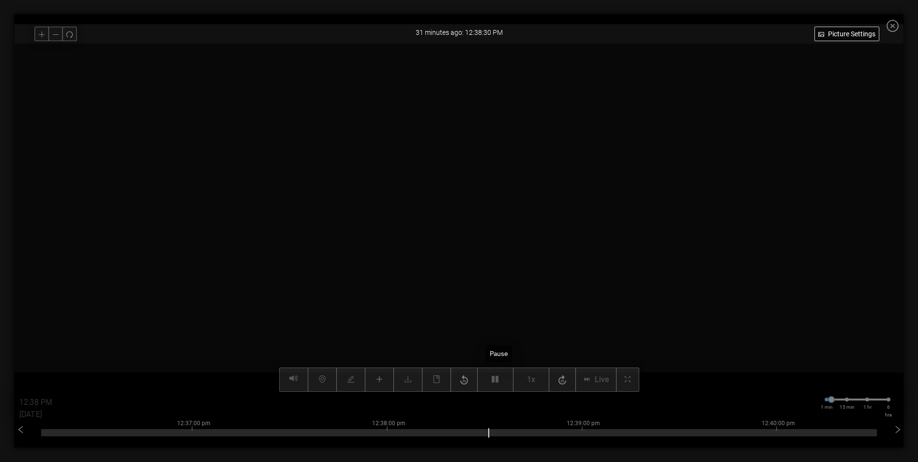
click at [509, 385] on div "Picture Settings 1x Live 12:38 PM [DATE] 1 min 15 min 1 hr 6 hrs 12:32:00 pm 12…" at bounding box center [459, 218] width 889 height 348
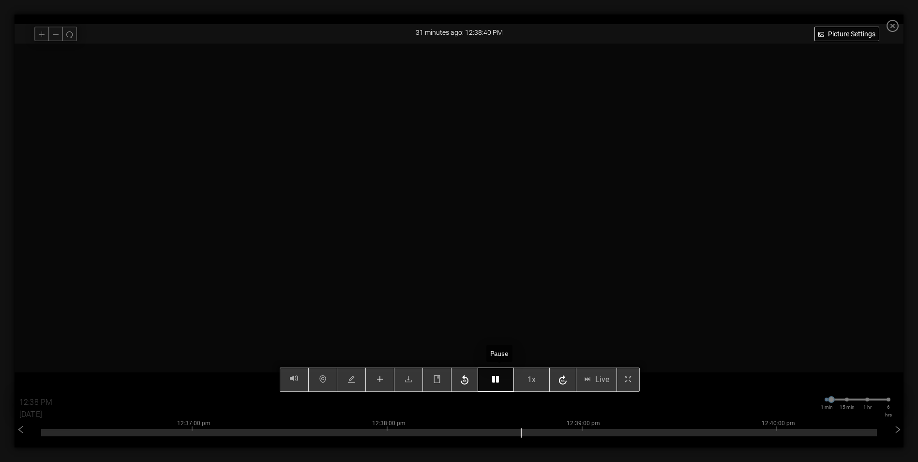
click at [504, 379] on button "button" at bounding box center [496, 379] width 36 height 24
click at [504, 376] on button "button" at bounding box center [496, 379] width 36 height 24
click at [495, 378] on button "button" at bounding box center [496, 379] width 36 height 24
click at [498, 381] on icon "button" at bounding box center [495, 379] width 7 height 8
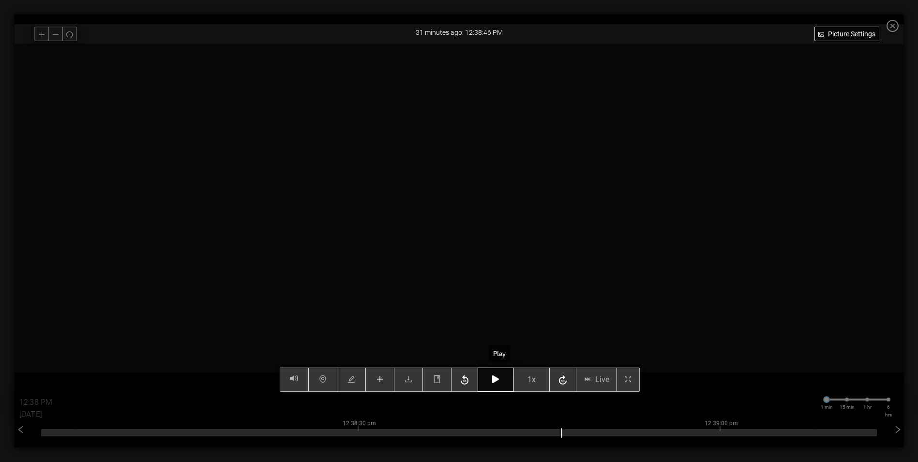
click at [498, 381] on icon "button" at bounding box center [495, 379] width 7 height 8
click at [498, 382] on icon "button" at bounding box center [495, 379] width 7 height 8
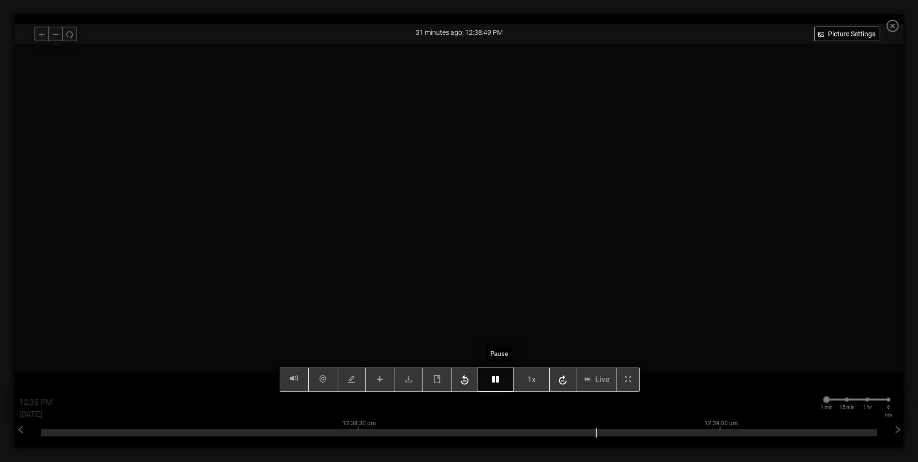
click at [498, 382] on icon "button" at bounding box center [495, 379] width 7 height 8
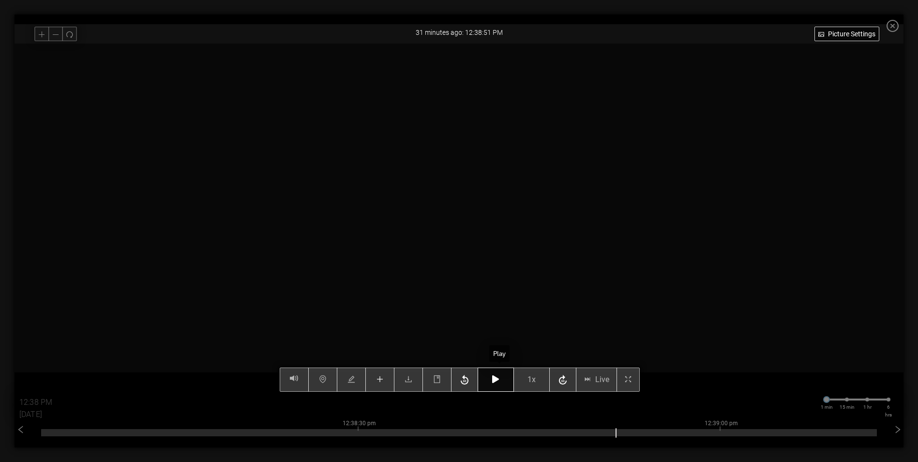
click at [498, 382] on icon "button" at bounding box center [495, 379] width 7 height 8
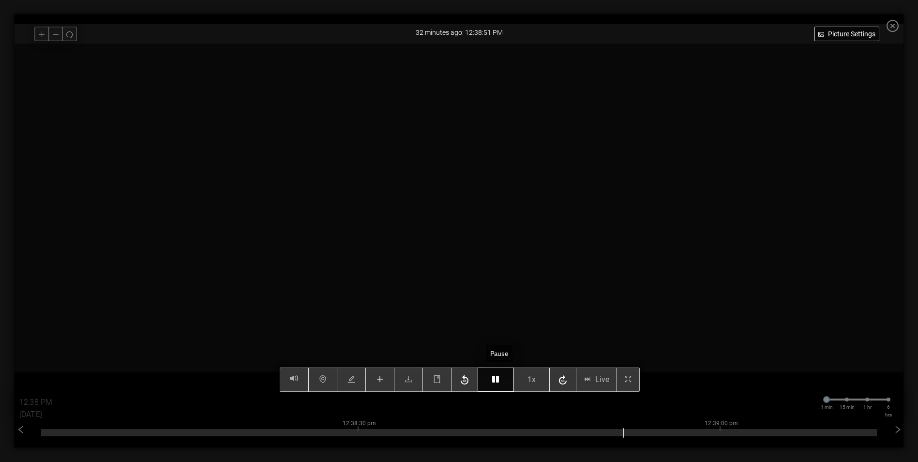
click at [498, 382] on icon "button" at bounding box center [495, 379] width 7 height 8
type input "12:39 PM"
click at [499, 383] on icon "button" at bounding box center [495, 379] width 7 height 8
click at [498, 387] on button "button" at bounding box center [496, 379] width 36 height 24
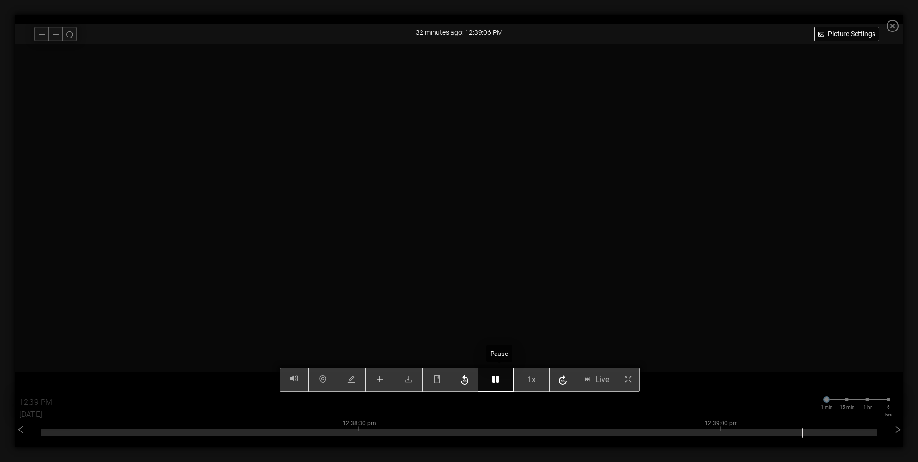
click at [499, 384] on button "button" at bounding box center [496, 379] width 36 height 24
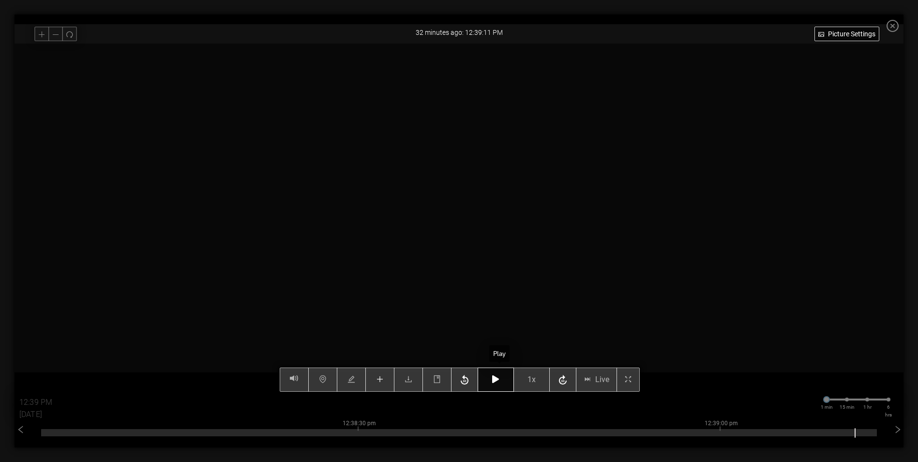
click at [499, 385] on button "button" at bounding box center [496, 379] width 36 height 24
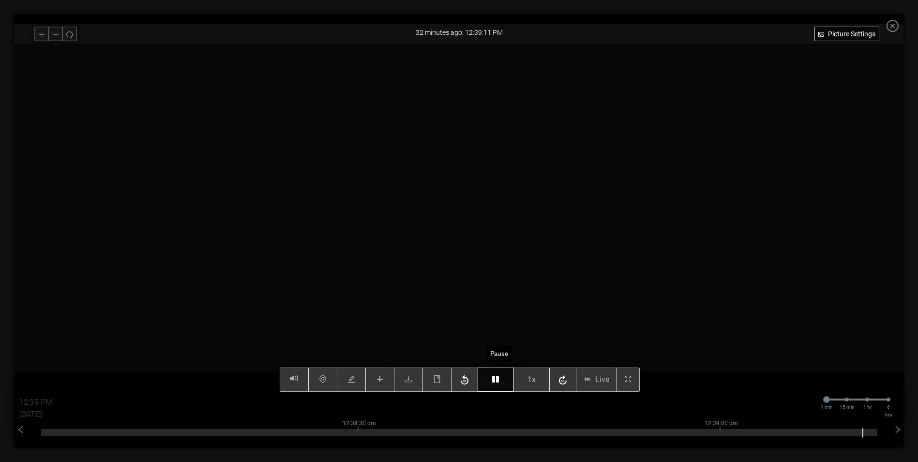
click at [499, 385] on button "button" at bounding box center [496, 379] width 36 height 24
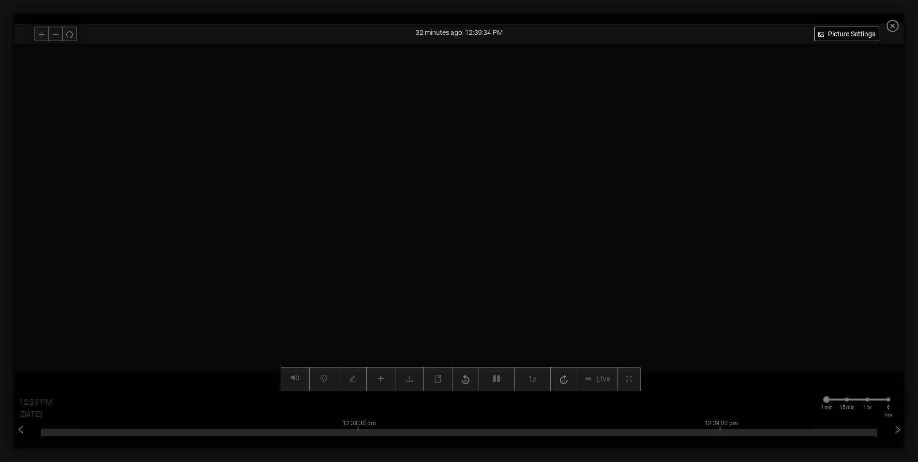
click at [500, 384] on div "Picture Settings 1x Live 12:39 PM [DATE] 1 min 15 min 1 hr 6 hrs 12:37:00 pm 12…" at bounding box center [459, 218] width 889 height 348
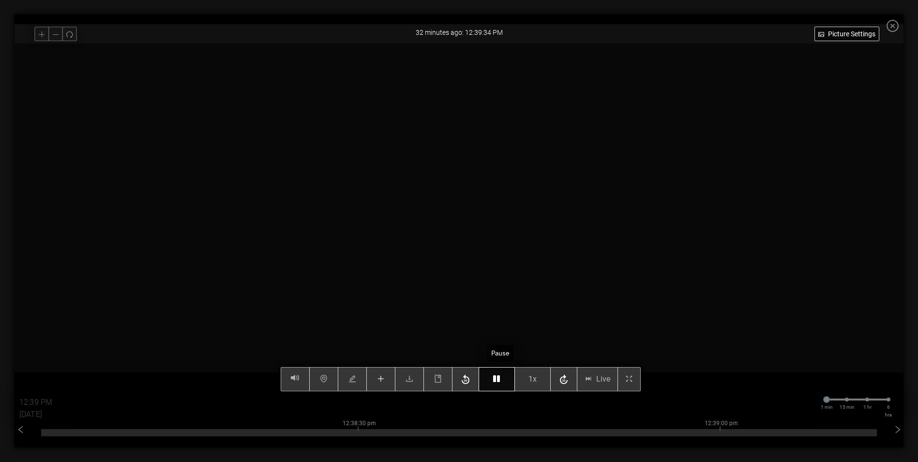
click at [500, 381] on icon "button" at bounding box center [496, 379] width 7 height 8
click at [497, 385] on button "button" at bounding box center [497, 379] width 36 height 24
click at [498, 386] on button "button" at bounding box center [497, 379] width 36 height 24
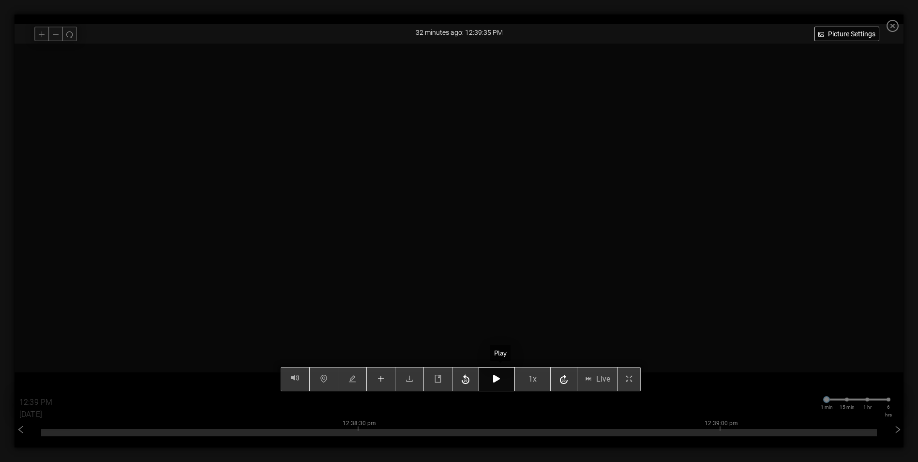
click at [498, 386] on button "button" at bounding box center [497, 379] width 36 height 24
click at [468, 385] on icon "button" at bounding box center [466, 379] width 12 height 15
click at [493, 384] on button "button" at bounding box center [497, 379] width 36 height 24
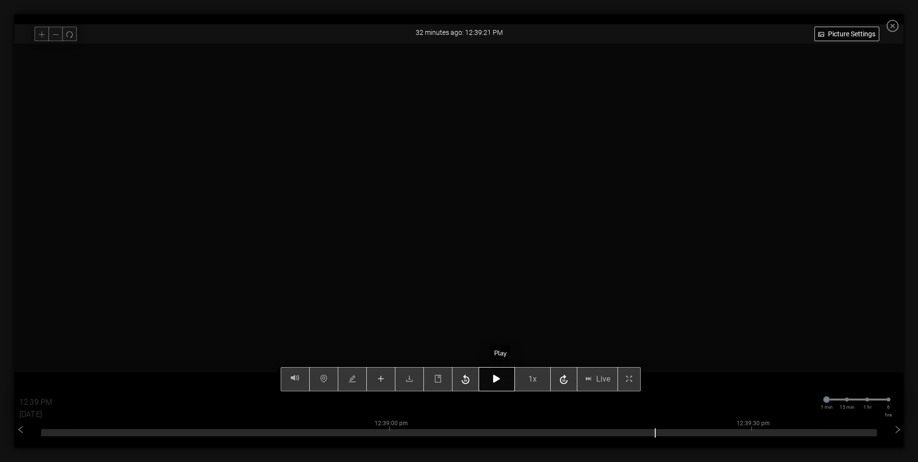
click at [493, 384] on button "button" at bounding box center [497, 379] width 36 height 24
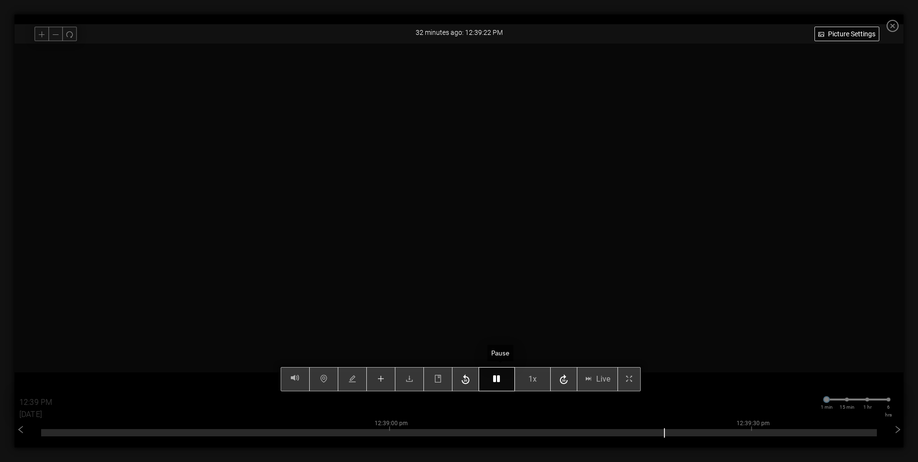
click at [493, 384] on button "button" at bounding box center [497, 379] width 36 height 24
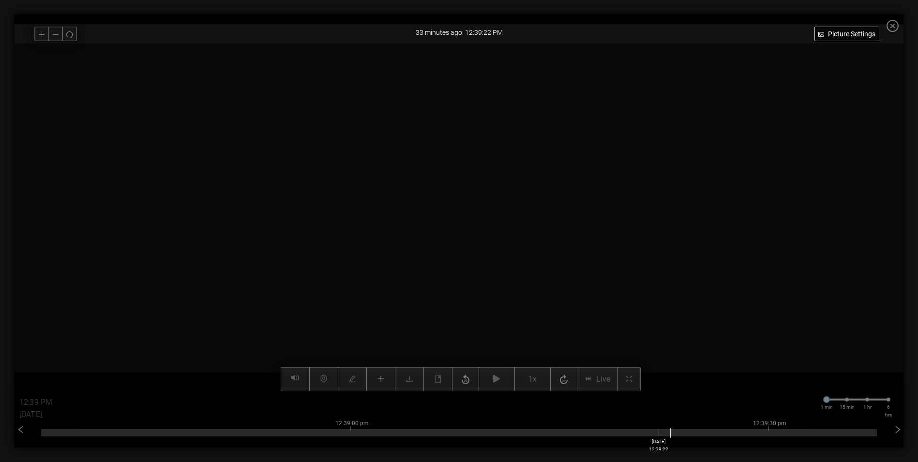
drag, startPoint x: 672, startPoint y: 433, endPoint x: 664, endPoint y: 433, distance: 7.7
click at [664, 433] on div at bounding box center [459, 432] width 836 height 7
drag, startPoint x: 332, startPoint y: 314, endPoint x: 306, endPoint y: 176, distance: 140.3
click at [306, 176] on video at bounding box center [427, 4] width 1810 height 905
click at [656, 433] on div at bounding box center [459, 432] width 836 height 7
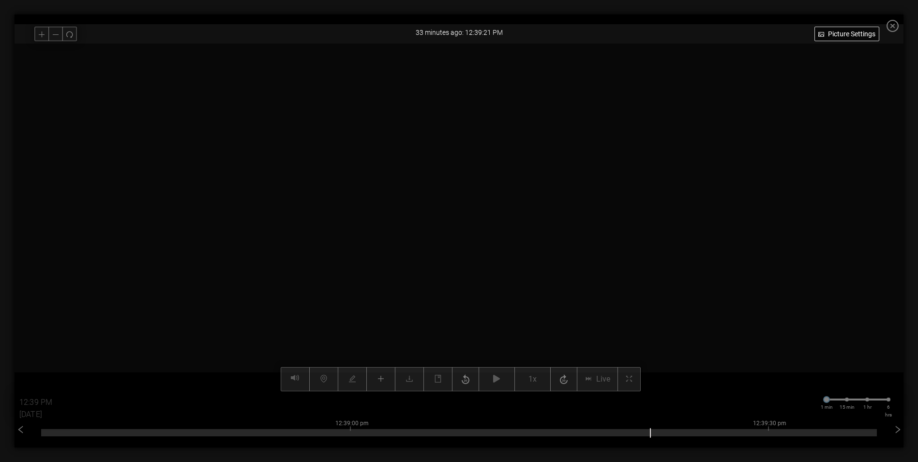
drag, startPoint x: 303, startPoint y: 183, endPoint x: 290, endPoint y: 238, distance: 56.1
click at [290, 238] on video at bounding box center [356, 238] width 835 height 418
click at [646, 432] on div at bounding box center [459, 432] width 836 height 7
drag, startPoint x: 370, startPoint y: 117, endPoint x: 197, endPoint y: 191, distance: 188.4
click at [197, 191] on video at bounding box center [254, 342] width 1044 height 522
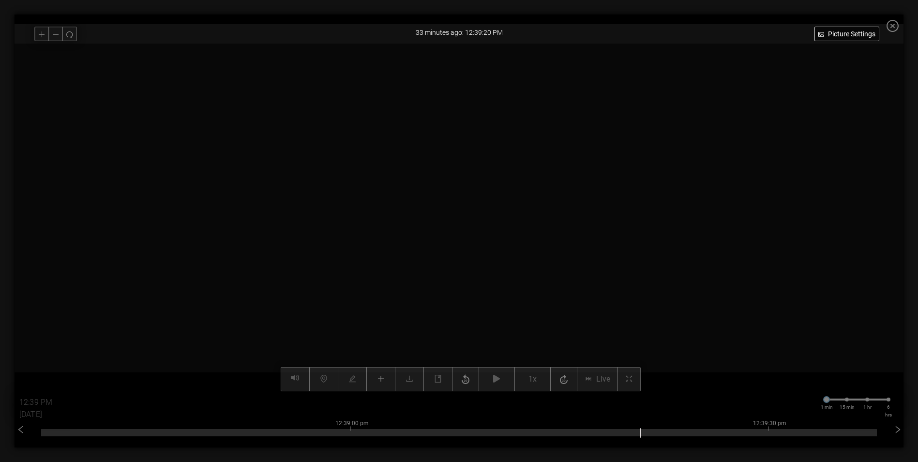
drag, startPoint x: 243, startPoint y: 206, endPoint x: 335, endPoint y: 153, distance: 106.4
click at [335, 153] on video at bounding box center [347, 252] width 1044 height 522
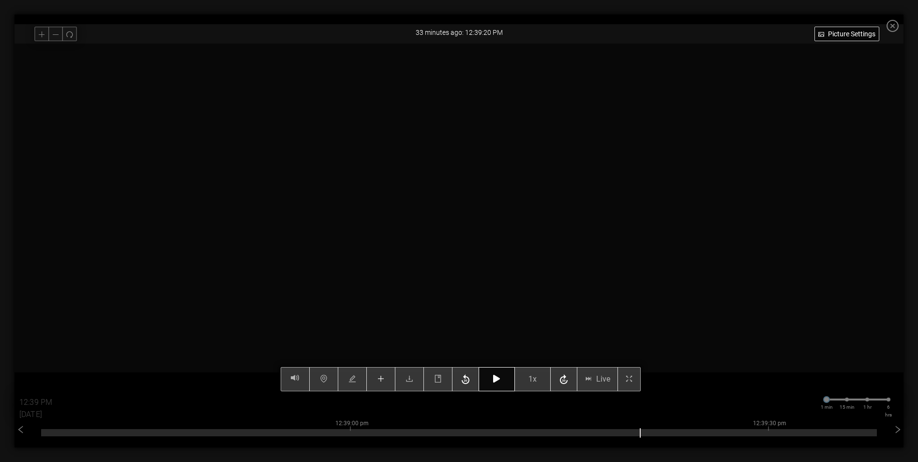
click at [505, 376] on button "button" at bounding box center [497, 379] width 36 height 24
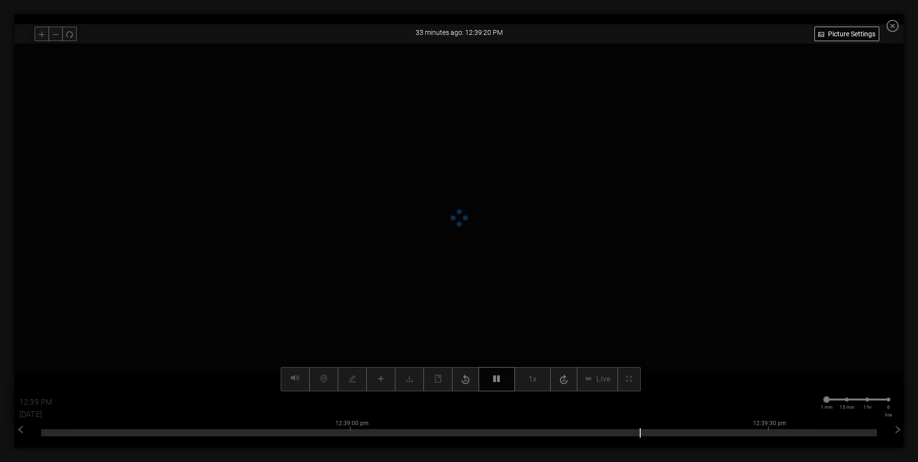
click at [505, 376] on button "button" at bounding box center [497, 379] width 36 height 24
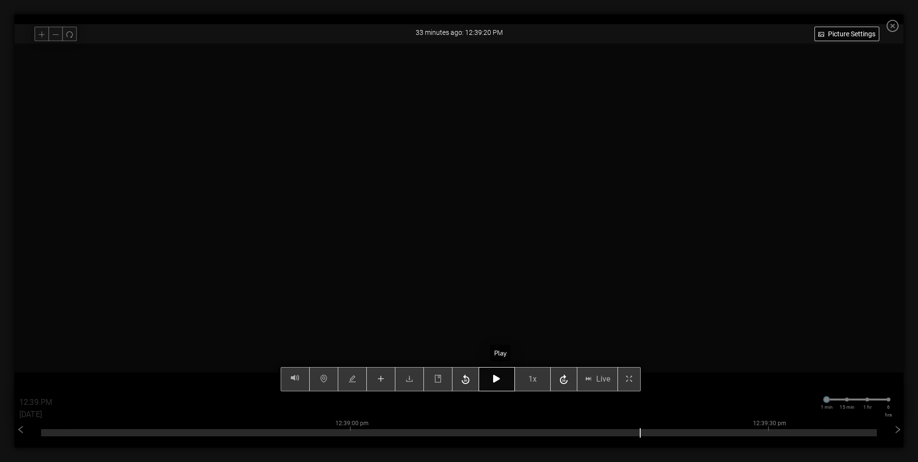
click at [500, 378] on icon "button" at bounding box center [496, 379] width 7 height 8
click at [500, 376] on icon "button" at bounding box center [496, 379] width 7 height 8
